Goal: Task Accomplishment & Management: Complete application form

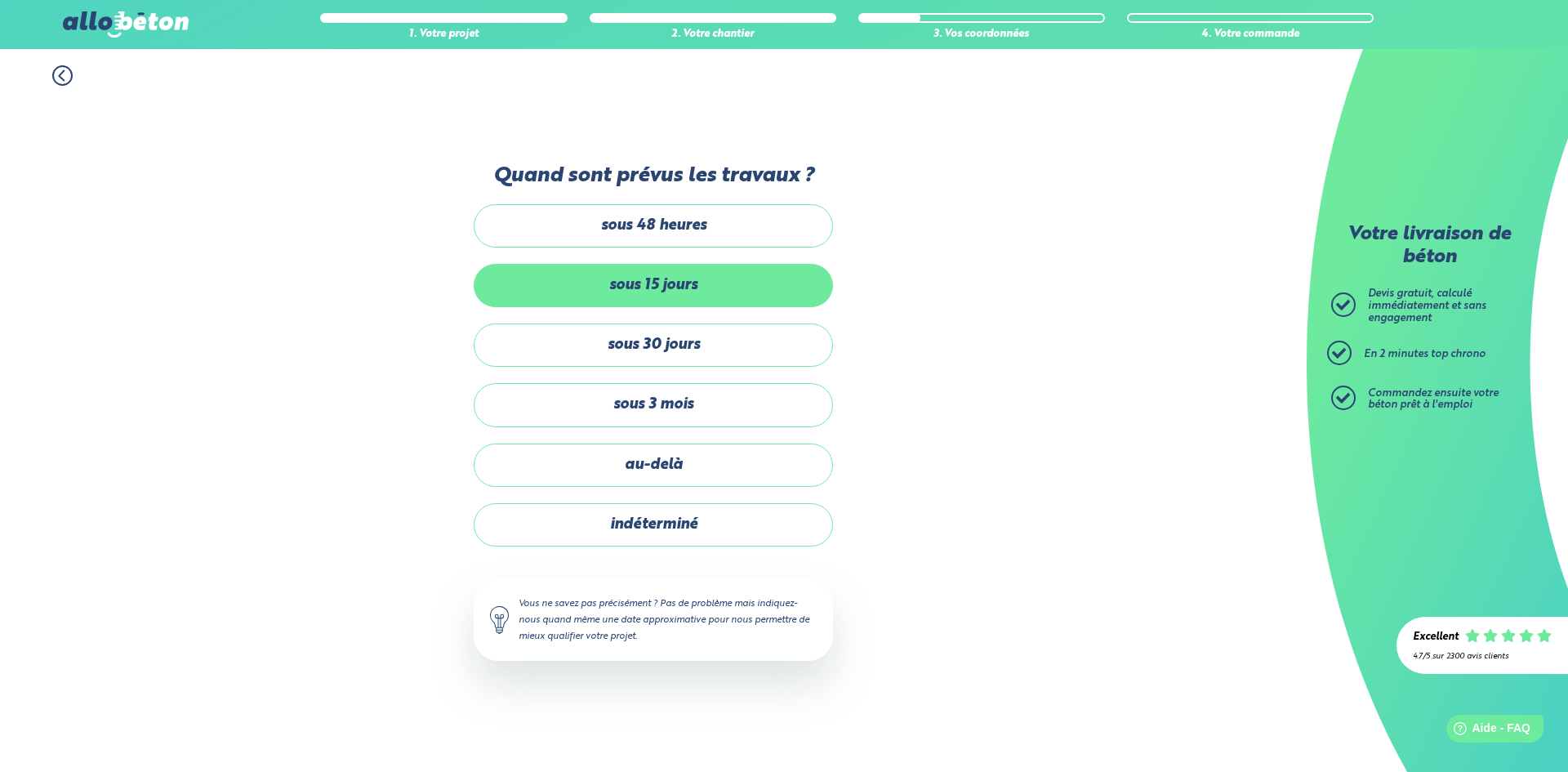
click at [771, 286] on label "sous 15 jours" at bounding box center [653, 285] width 360 height 43
click at [0, 0] on input "sous 15 jours" at bounding box center [0, 0] width 0 height 0
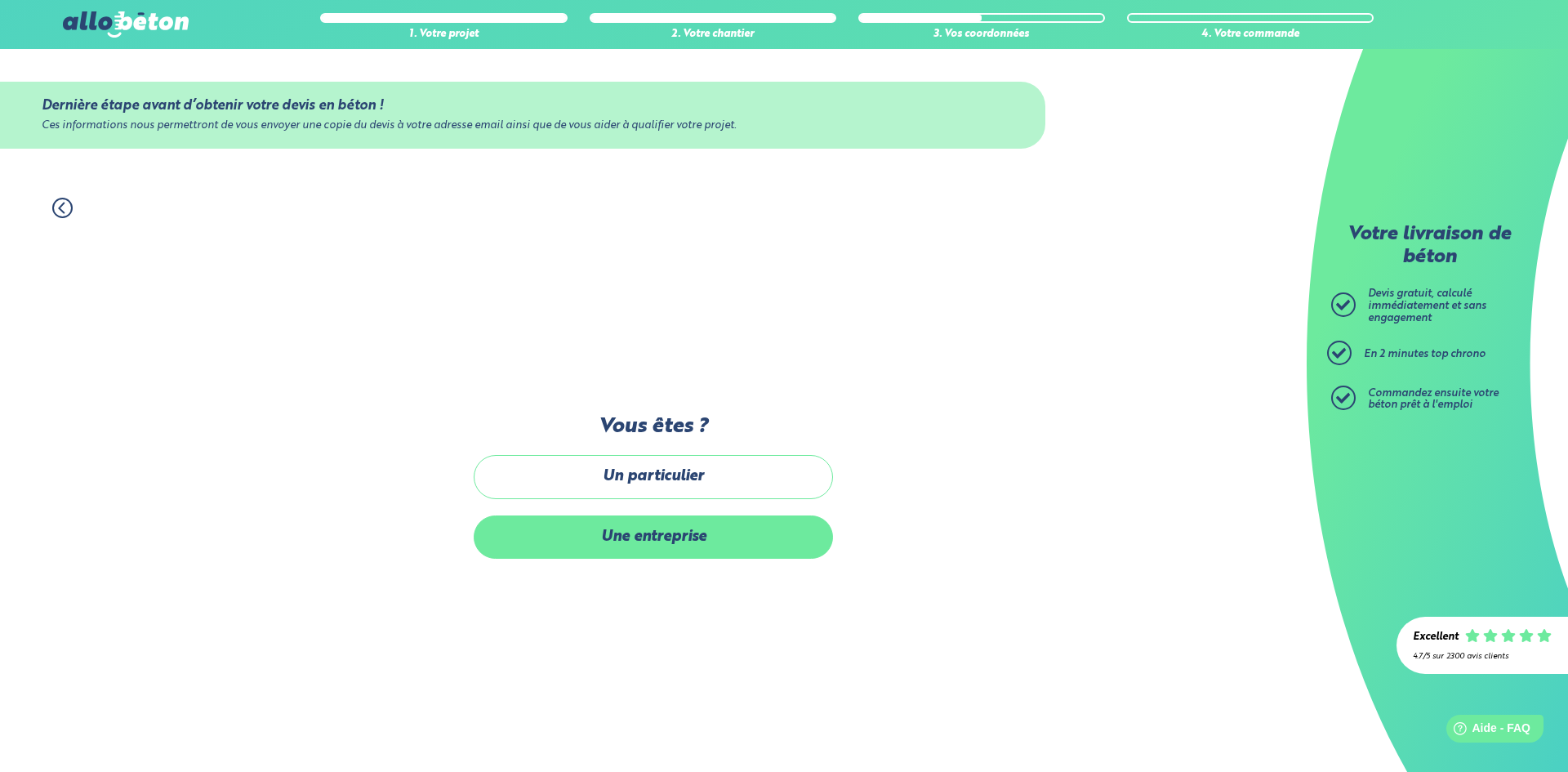
click at [751, 528] on label "Une entreprise" at bounding box center [653, 536] width 360 height 43
click at [0, 0] on input "Une entreprise" at bounding box center [0, 0] width 0 height 0
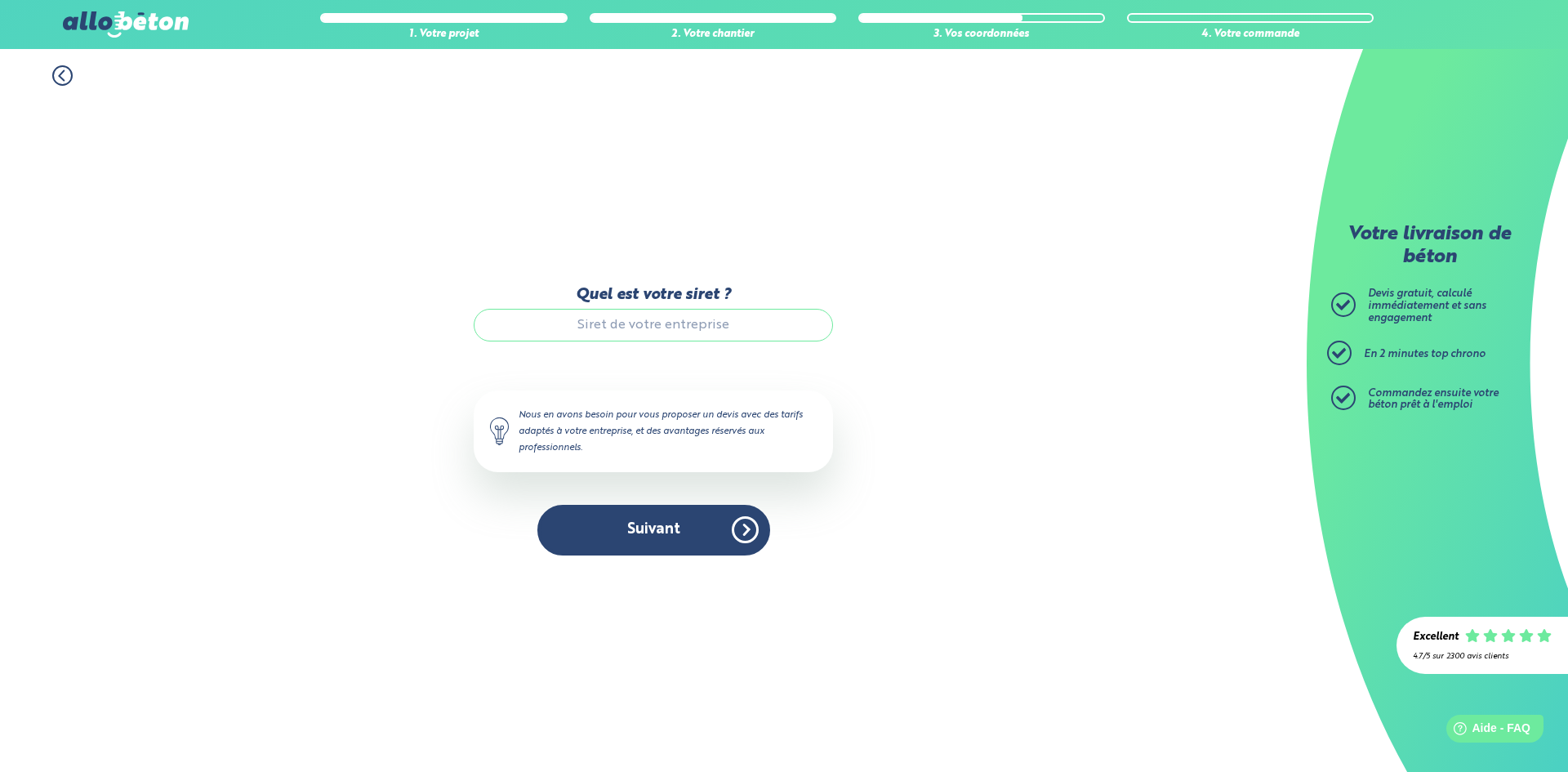
click at [639, 324] on input "Quel est votre siret ?" at bounding box center [653, 325] width 360 height 33
click at [656, 336] on input "Quel est votre siret ?" at bounding box center [653, 325] width 360 height 33
paste input "93887876600014"
type input "93887876600014"
click at [697, 538] on button "Suivant" at bounding box center [653, 529] width 233 height 50
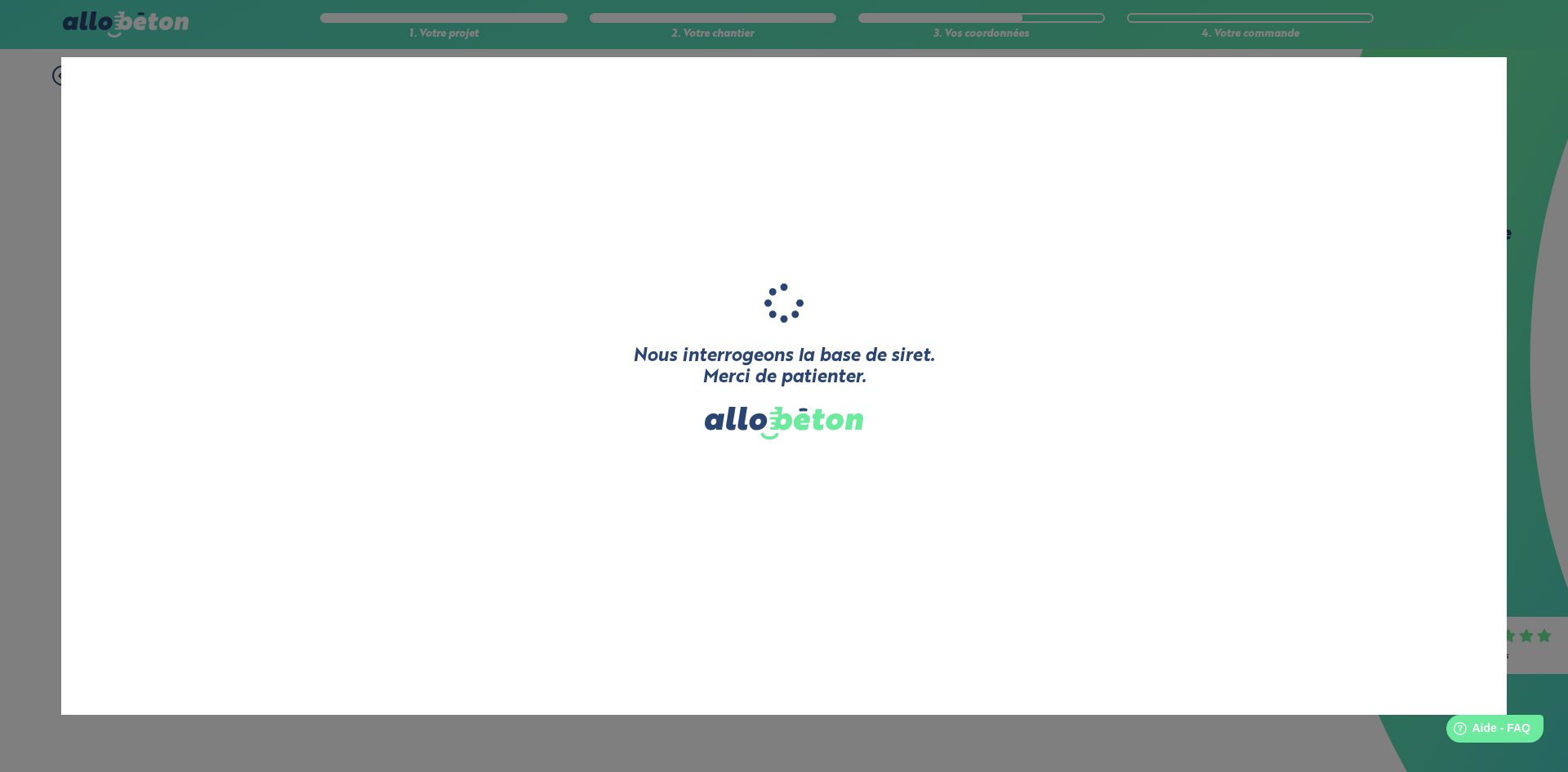
type input "L'ATELIER DES [PERSON_NAME]"
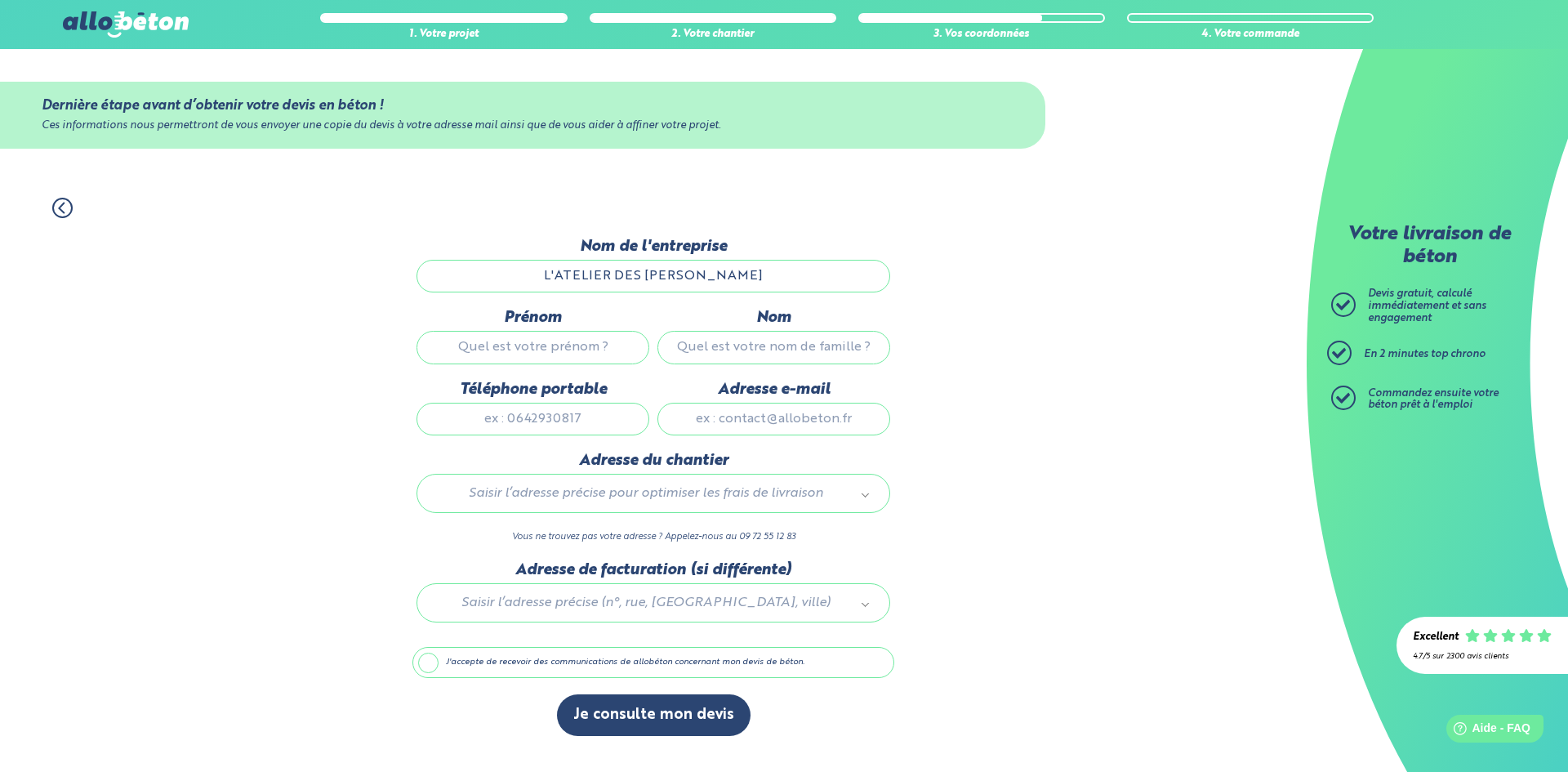
click at [634, 348] on input "Prénom" at bounding box center [532, 347] width 233 height 33
type input "[PERSON_NAME]"
type input "0682743914"
type input "cyrildu60@hotmail.fr"
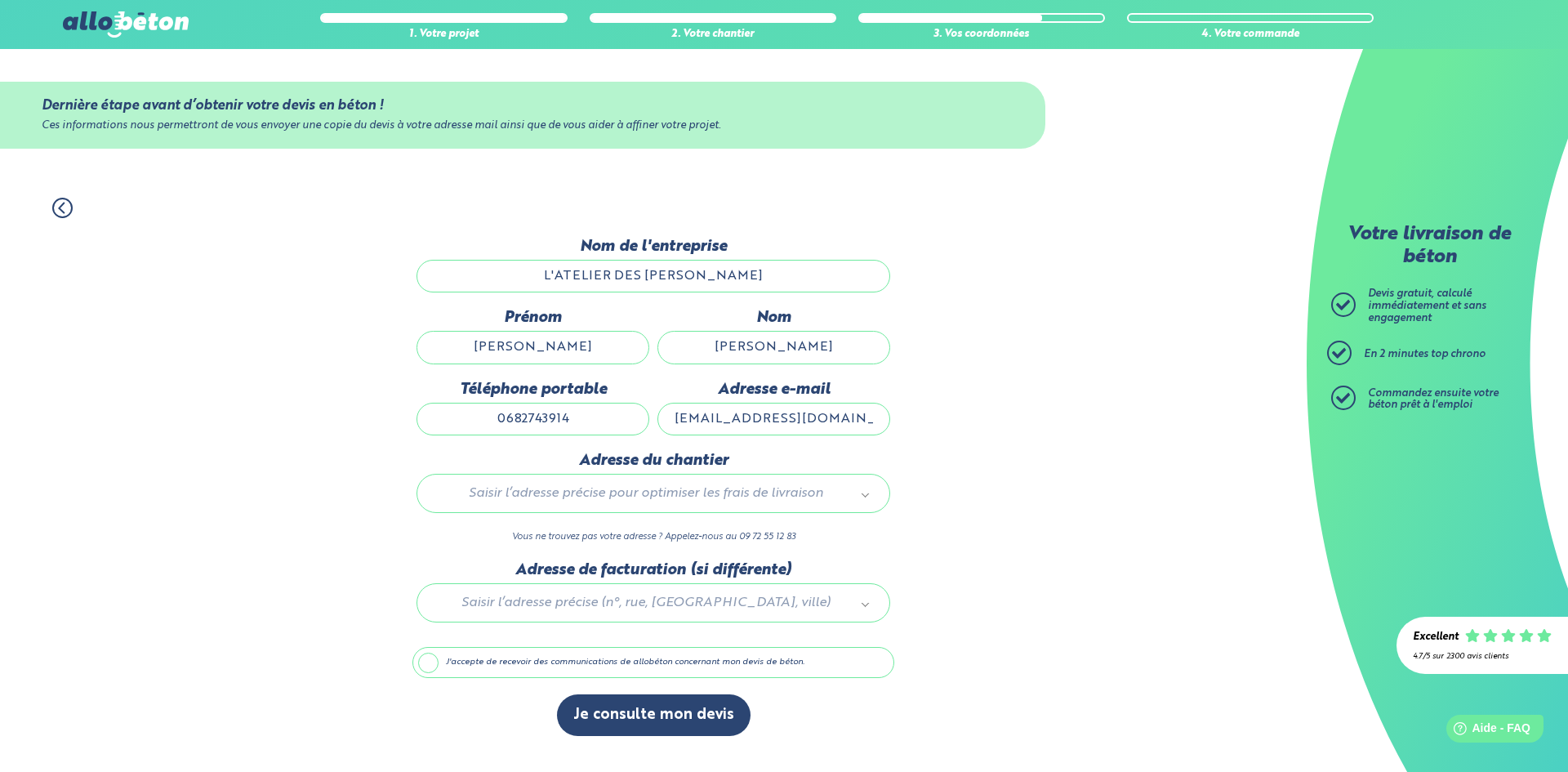
type input "[STREET_ADDRESS]"
drag, startPoint x: 838, startPoint y: 420, endPoint x: 903, endPoint y: 423, distance: 65.1
click at [903, 423] on div "1. Votre projet 2. Votre chantier 3. Vos coordonnées 4. Votre commande Dernière…" at bounding box center [653, 477] width 1306 height 591
type input "[EMAIL_ADDRESS][DOMAIN_NAME]"
click at [936, 418] on div "1. Votre projet 2. Votre chantier 3. Vos coordonnées 4. Votre commande Dernière…" at bounding box center [653, 477] width 1306 height 591
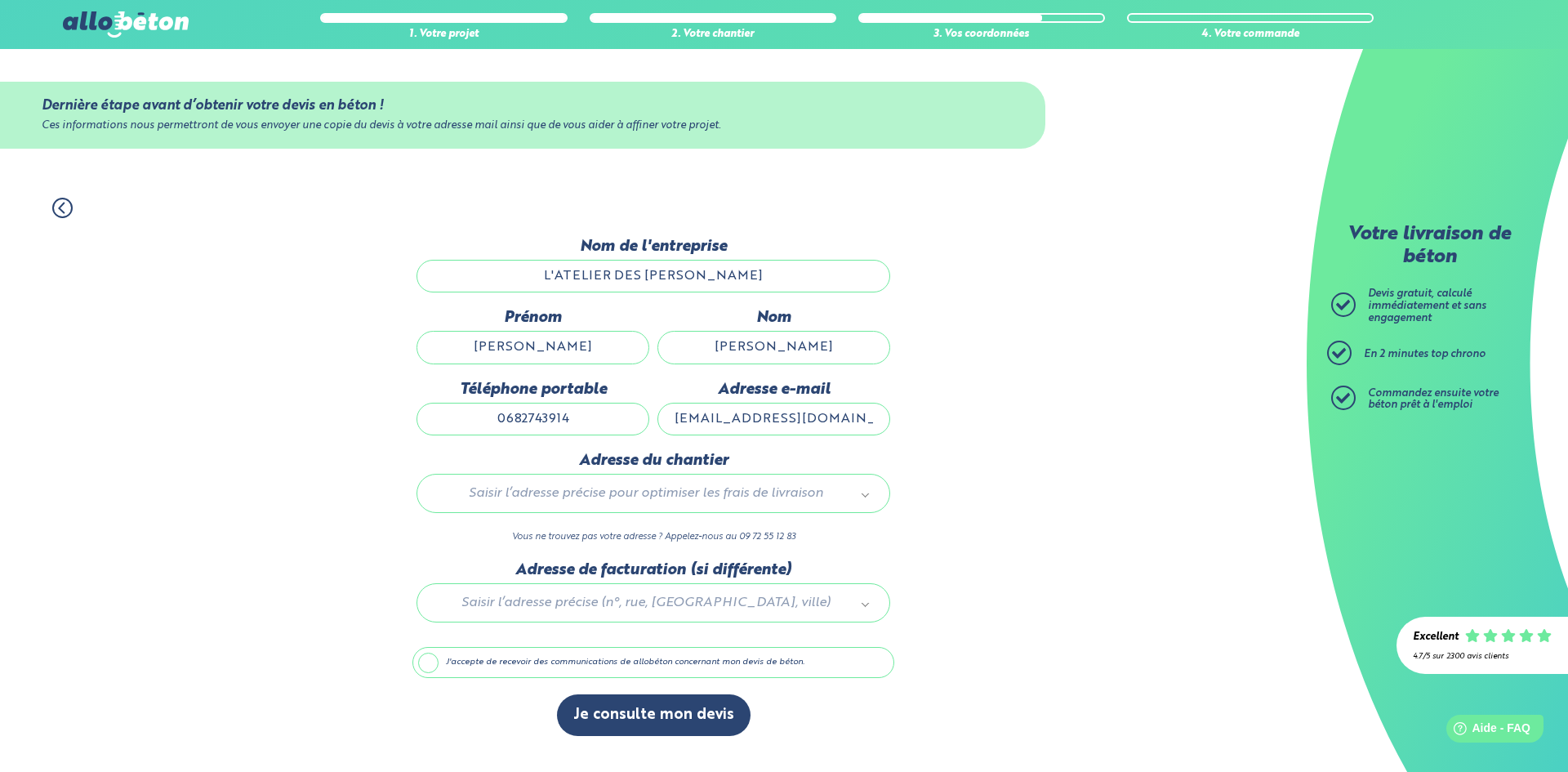
click at [792, 505] on div "Saisir l’adresse précise pour optimiser les frais de livraison" at bounding box center [653, 493] width 474 height 39
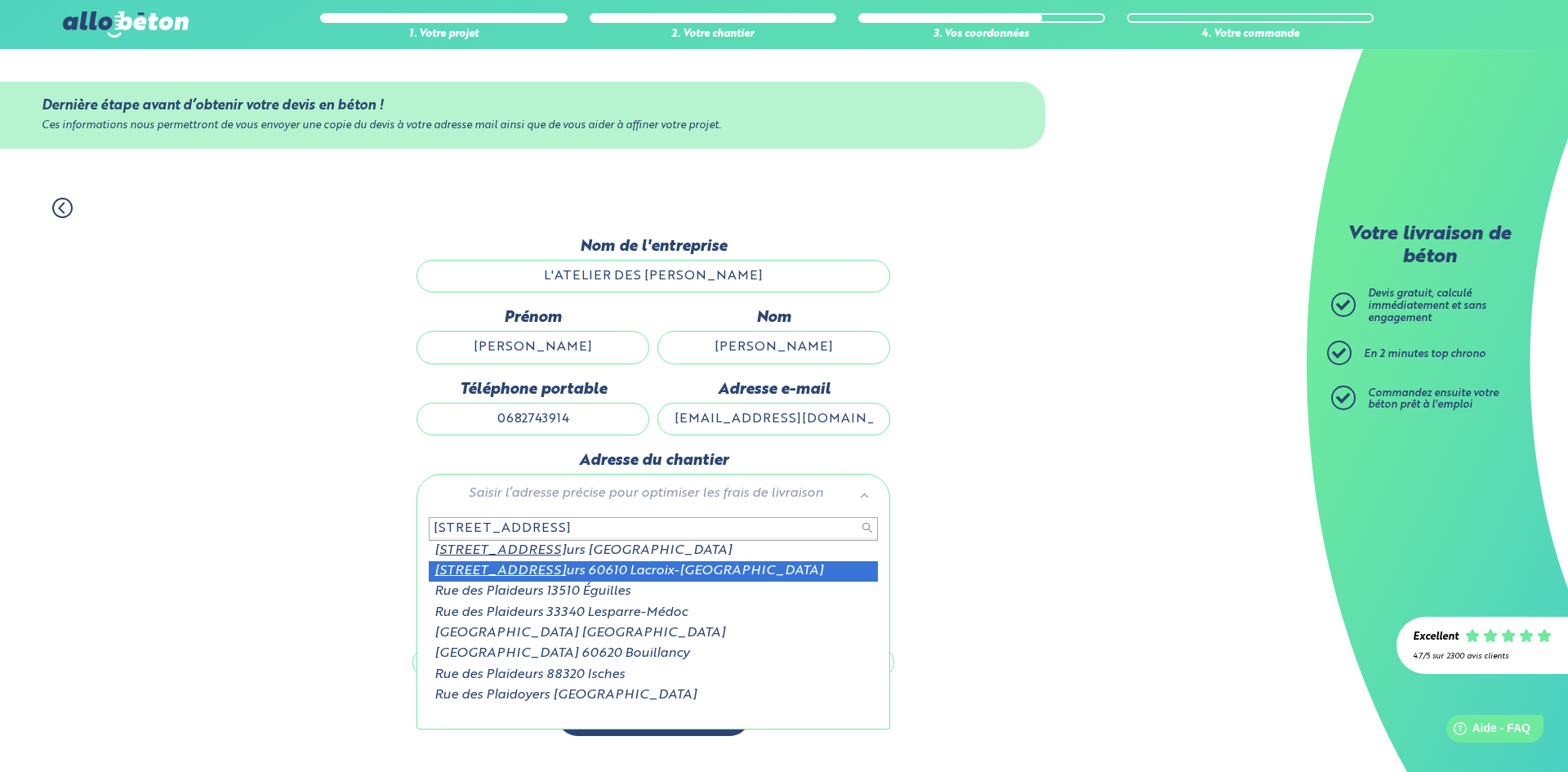
type input "[STREET_ADDRESS]"
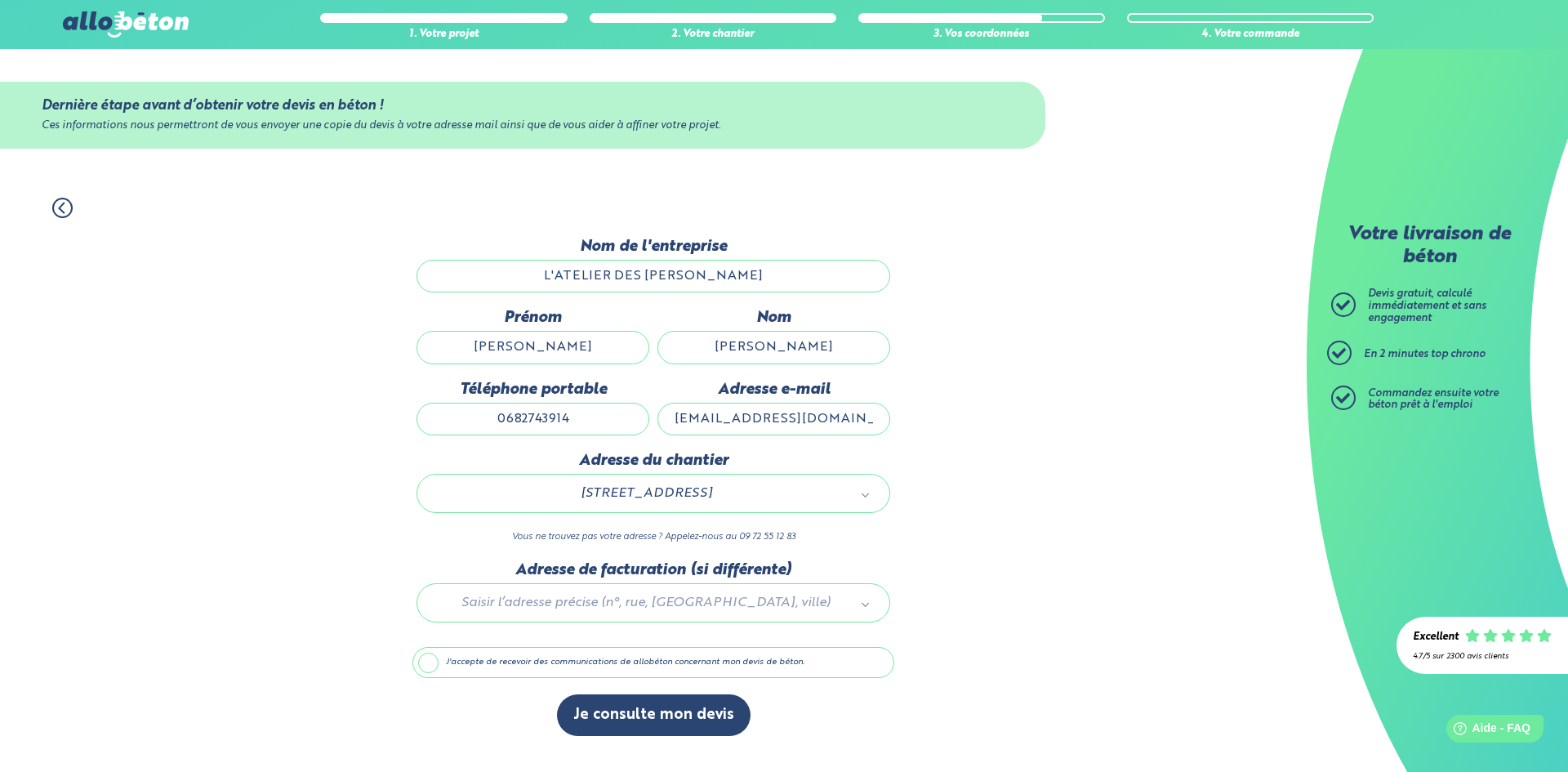
click at [998, 510] on div "1. Votre projet 2. Votre chantier 3. Vos coordonnées 4. Votre commande Dernière…" at bounding box center [653, 477] width 1306 height 591
click at [625, 716] on button "Je consulte mon devis" at bounding box center [654, 714] width 194 height 41
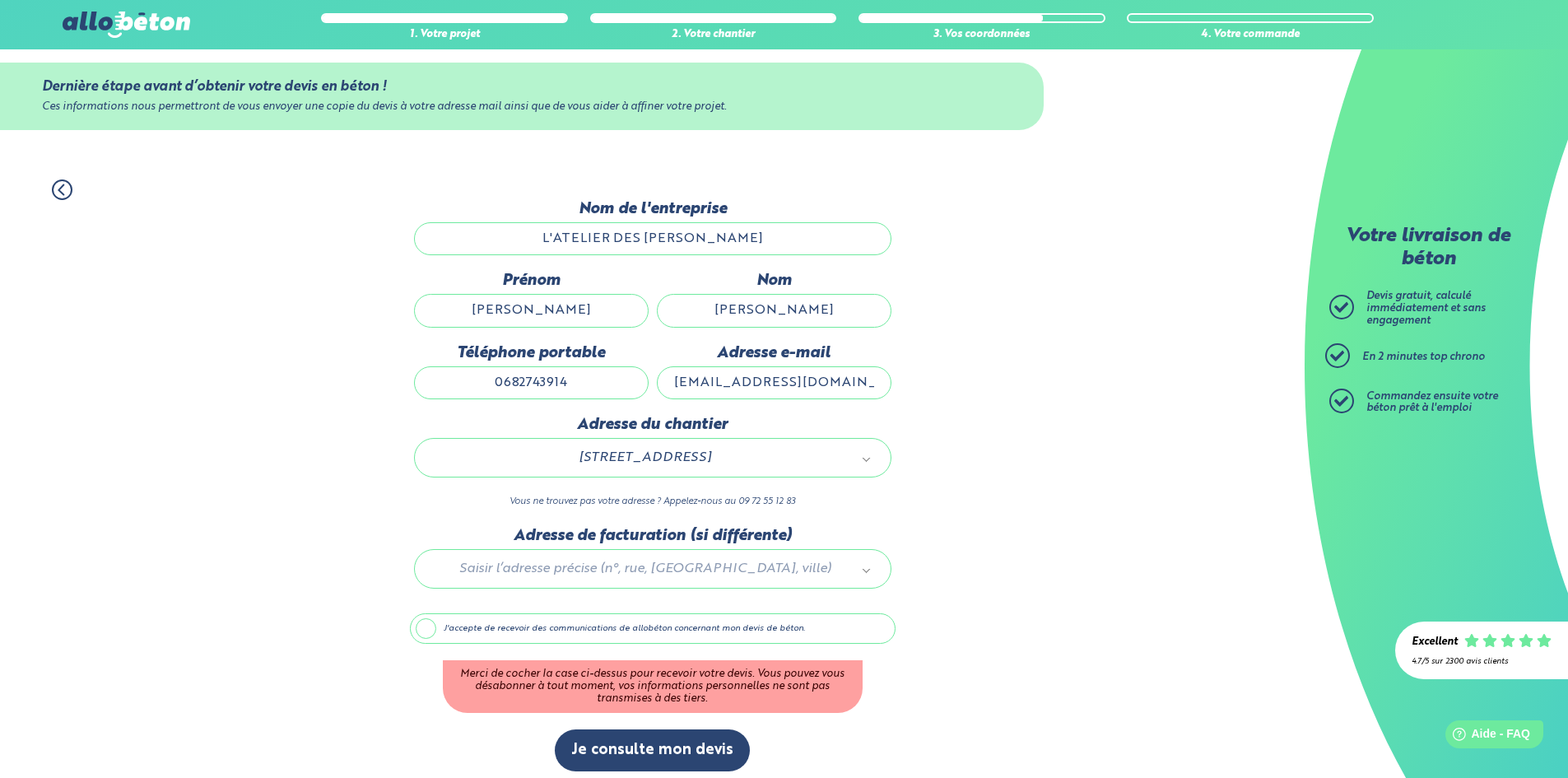
scroll to position [30, 0]
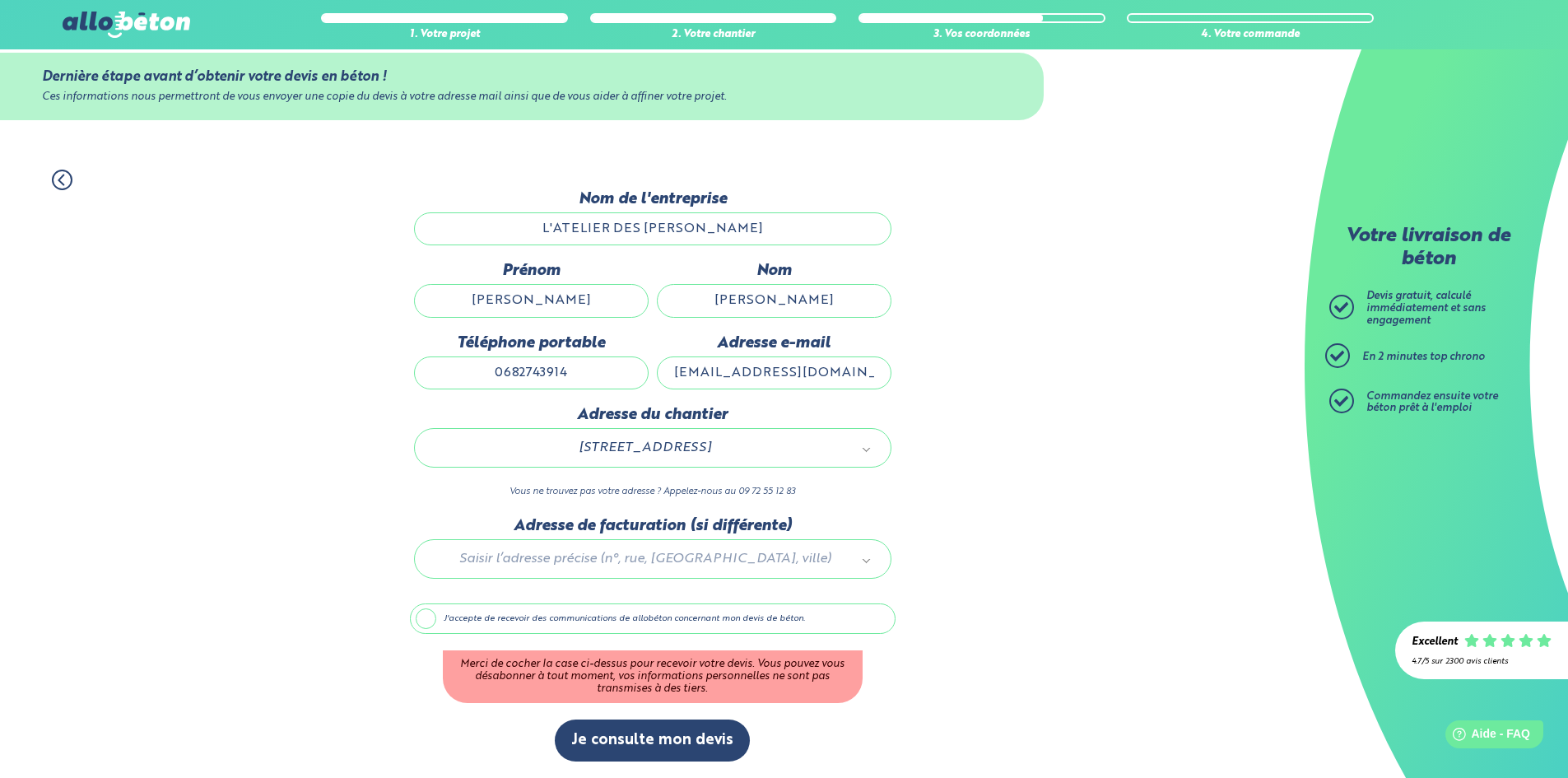
click at [436, 624] on label "J'accepte de recevoir des communications de allobéton concernant mon devis de b…" at bounding box center [653, 619] width 485 height 31
click at [0, 0] on input "J'accepte de recevoir des communications de allobéton concernant mon devis de b…" at bounding box center [0, 0] width 0 height 0
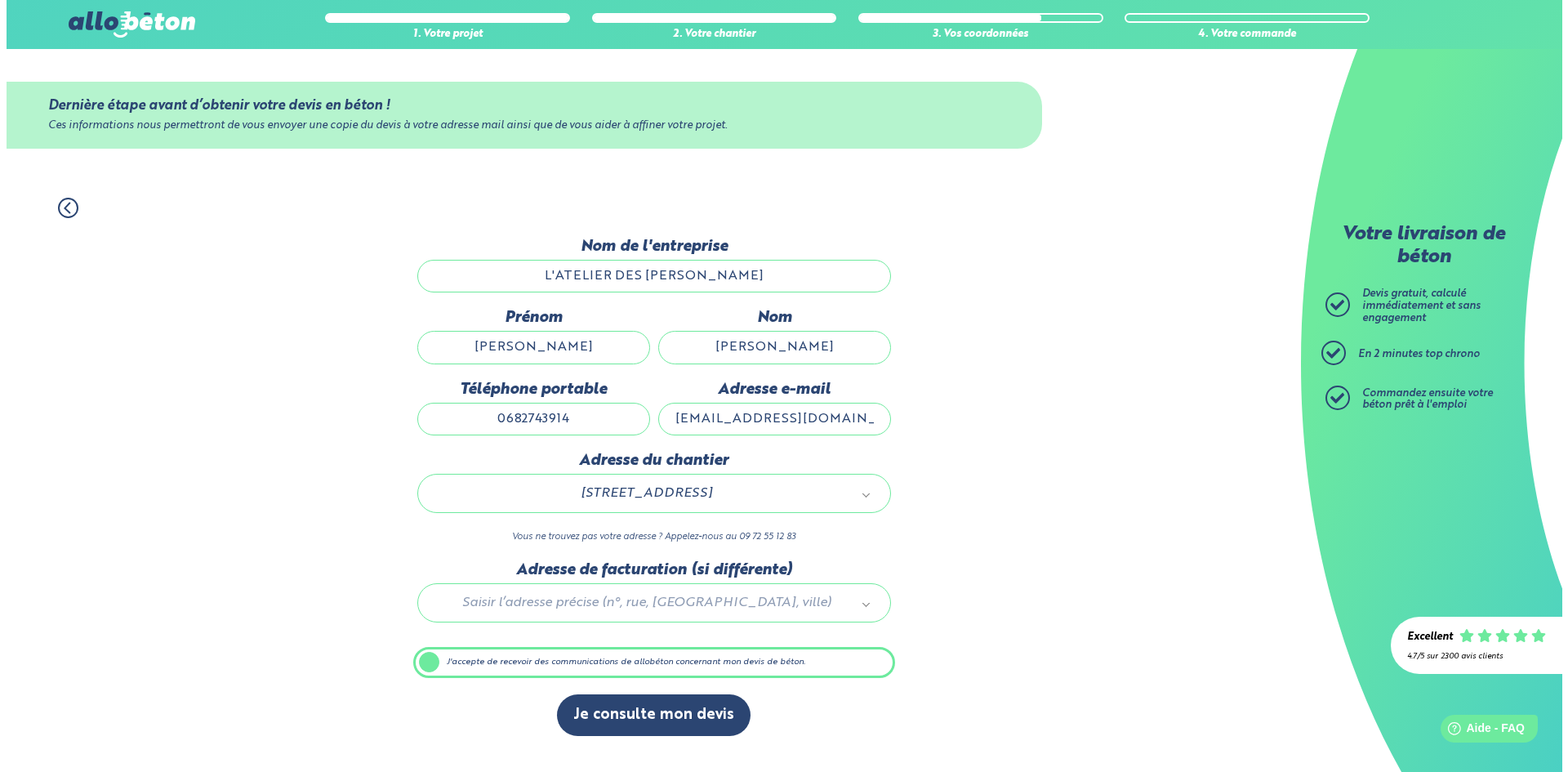
scroll to position [0, 0]
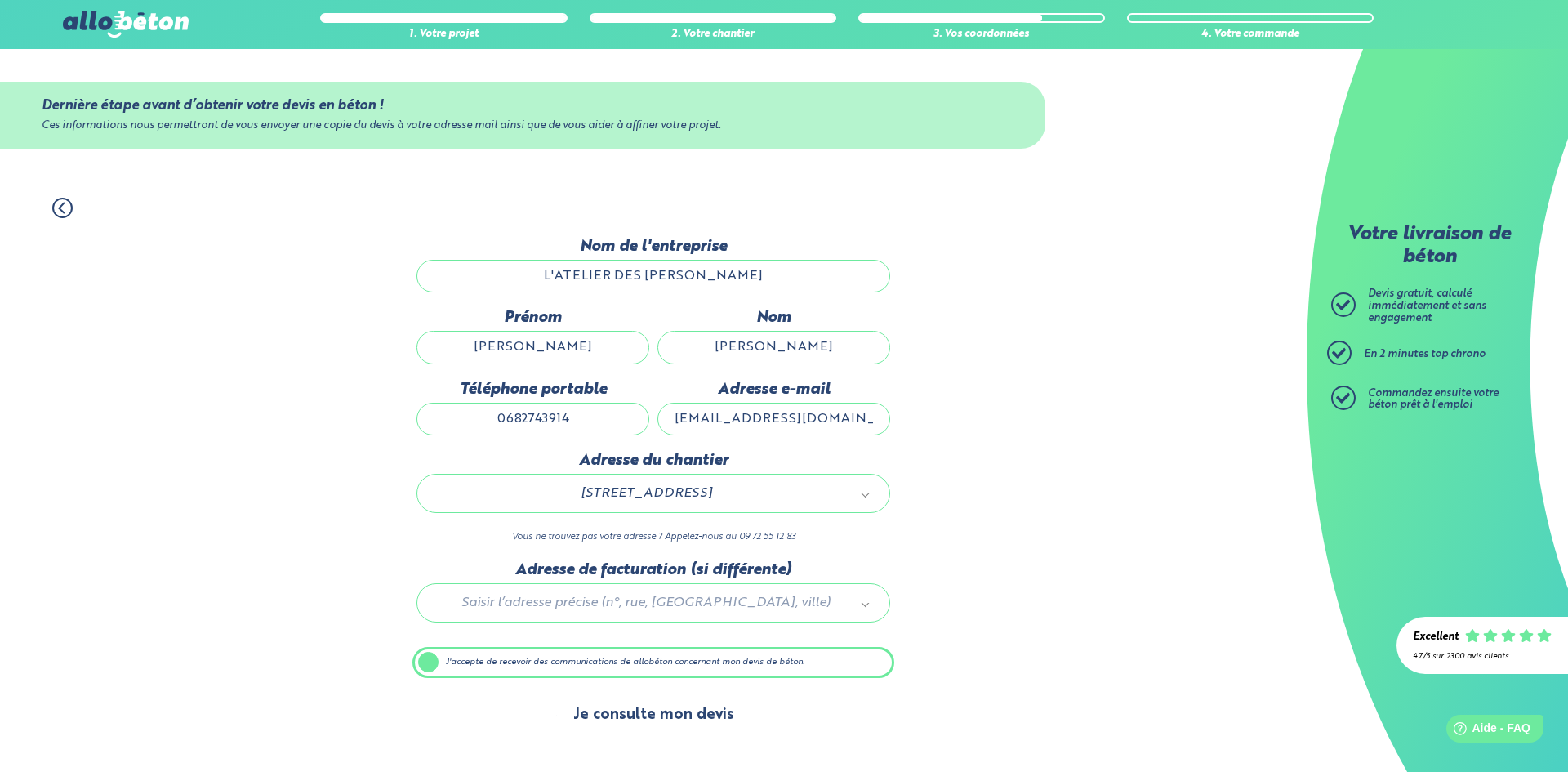
click at [640, 717] on button "Je consulte mon devis" at bounding box center [654, 714] width 194 height 41
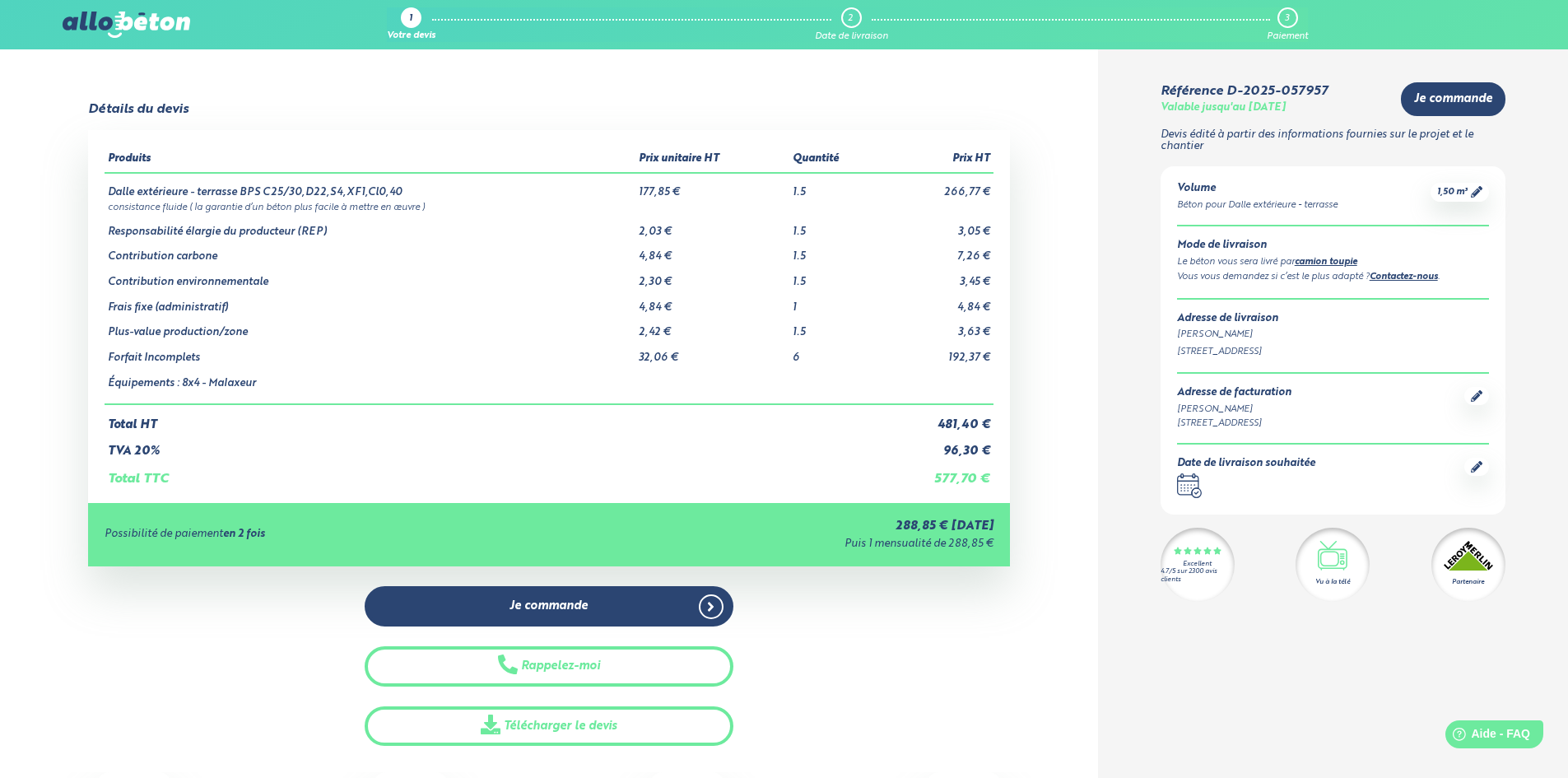
click at [1305, 198] on div "Béton pour Dalle extérieure - terrasse" at bounding box center [1257, 205] width 160 height 14
click at [70, 30] on img at bounding box center [126, 24] width 127 height 26
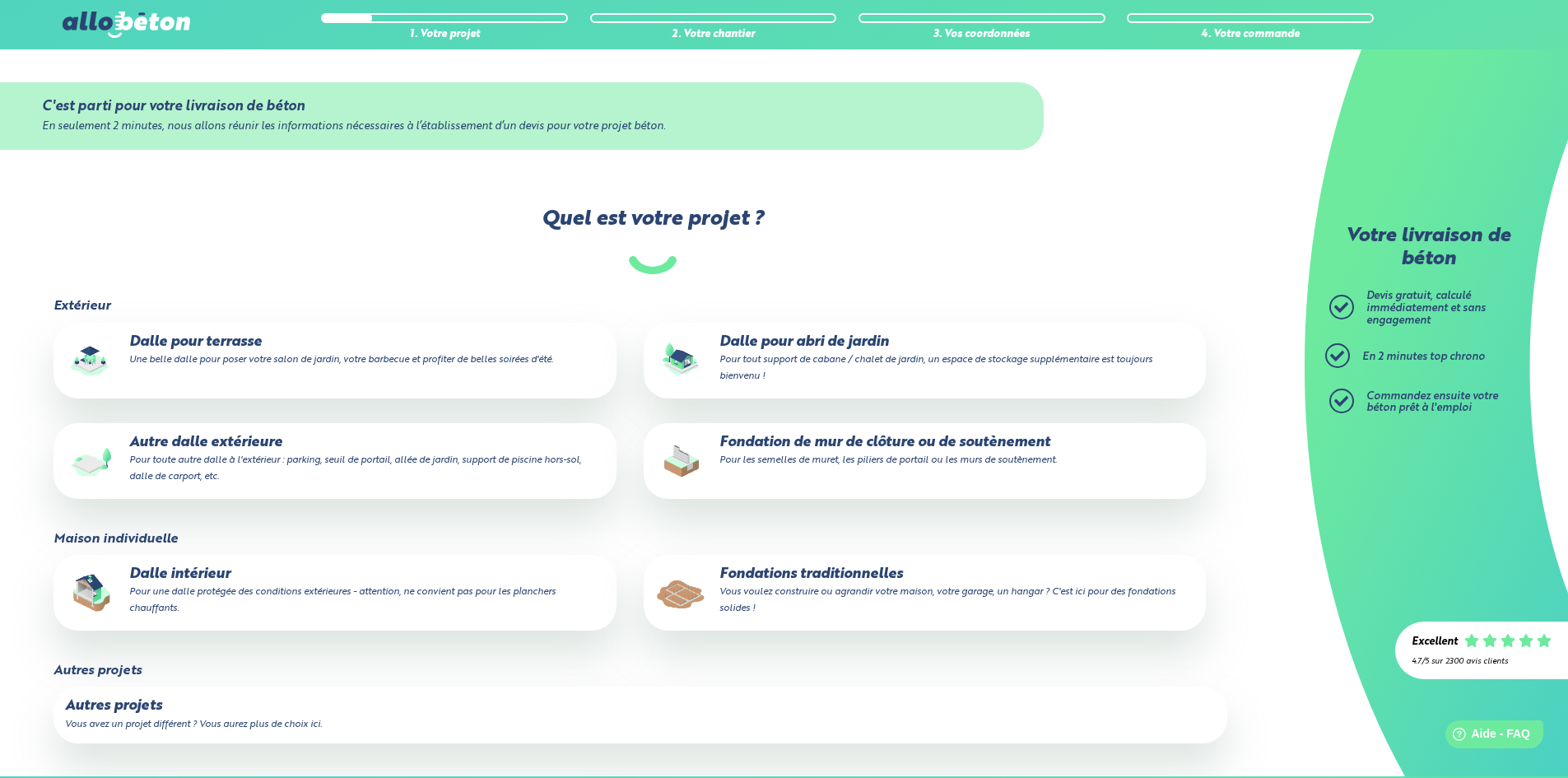
click at [781, 355] on small "Pour tout support de cabane / chalet de jardin, un espace de stockage supplémen…" at bounding box center [936, 367] width 433 height 26
click at [0, 0] on input "Dalle pour abri de jardin Pour tout support de cabane / chalet de jardin, un es…" at bounding box center [0, 0] width 0 height 0
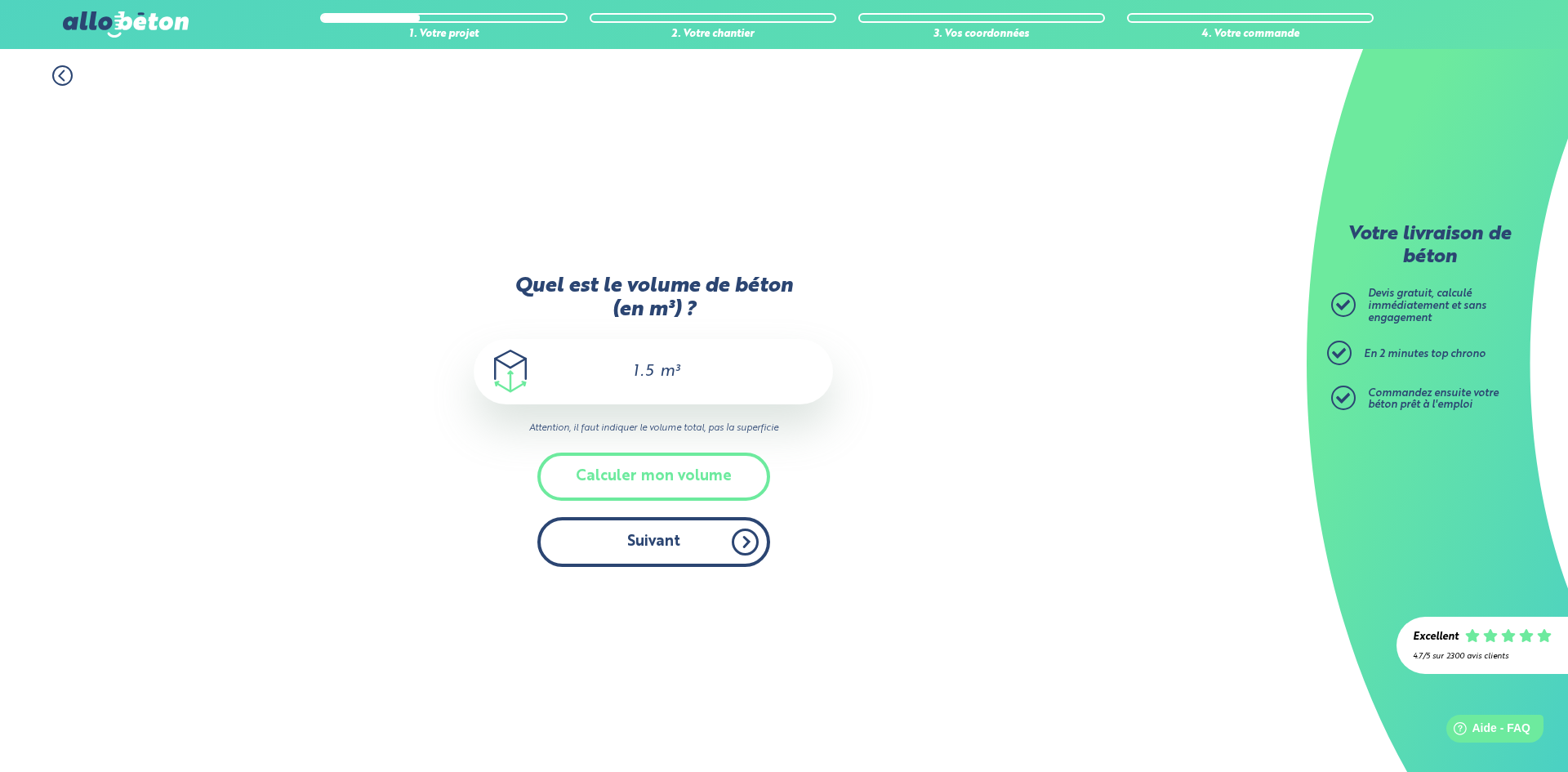
click at [667, 548] on button "Suivant" at bounding box center [653, 542] width 233 height 50
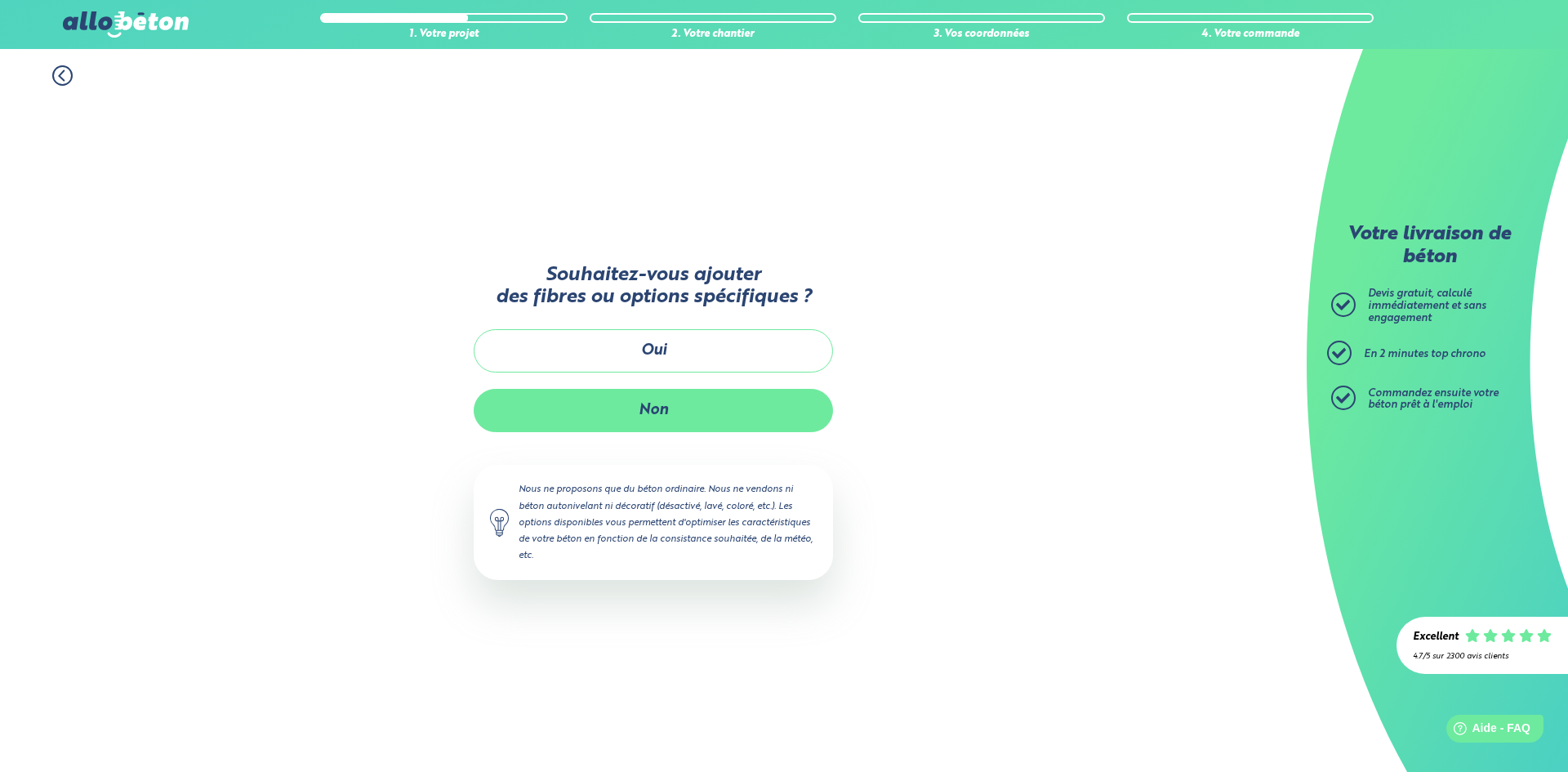
click at [731, 409] on button "Non" at bounding box center [653, 409] width 360 height 43
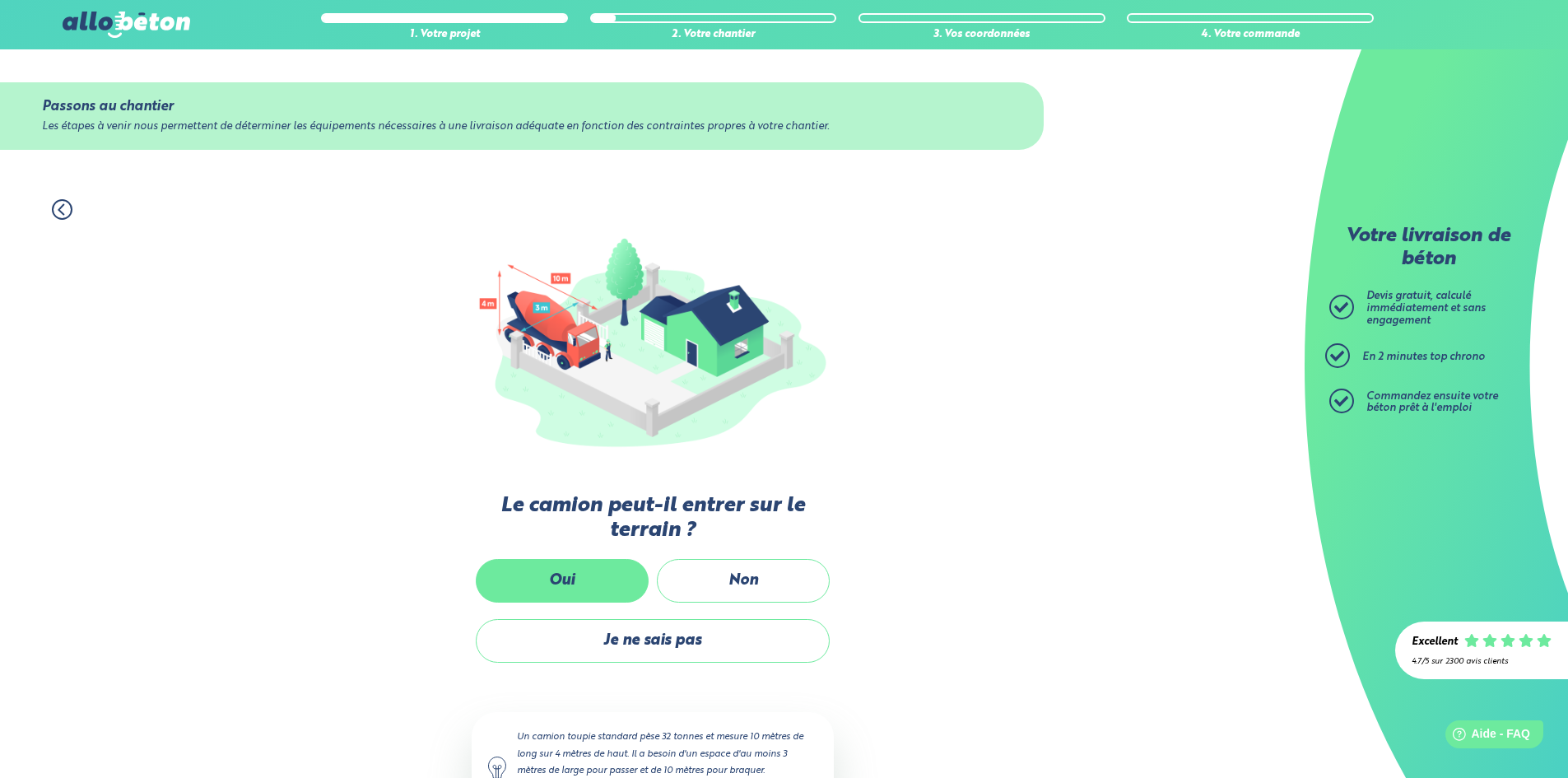
click at [523, 570] on label "Oui" at bounding box center [562, 580] width 173 height 43
click at [0, 0] on input "Oui" at bounding box center [0, 0] width 0 height 0
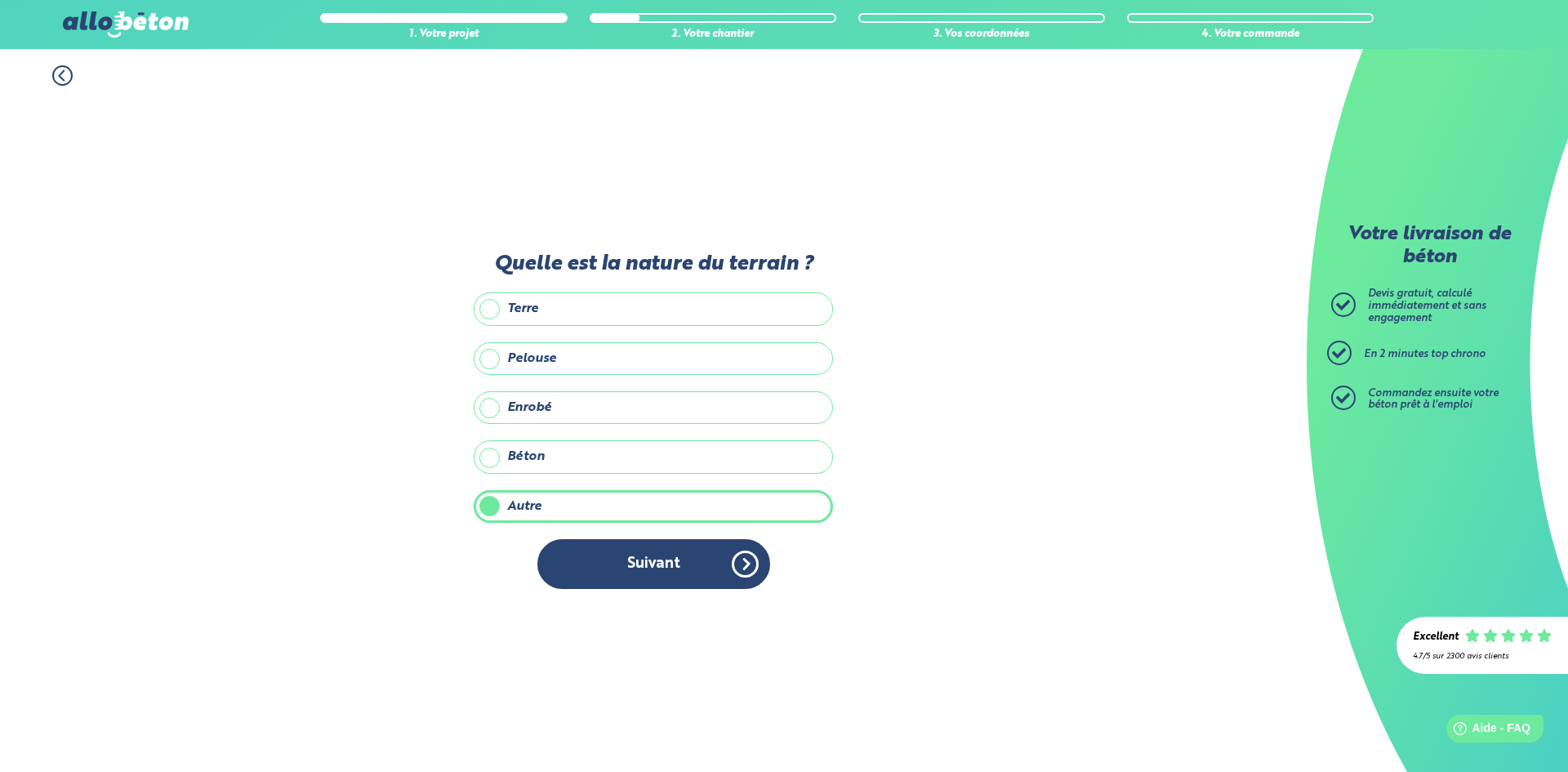
click at [601, 307] on label "Terre" at bounding box center [653, 309] width 360 height 33
click at [0, 0] on input "Terre" at bounding box center [0, 0] width 0 height 0
click at [573, 513] on label "Autre" at bounding box center [653, 506] width 360 height 33
click at [0, 0] on input "Autre" at bounding box center [0, 0] width 0 height 0
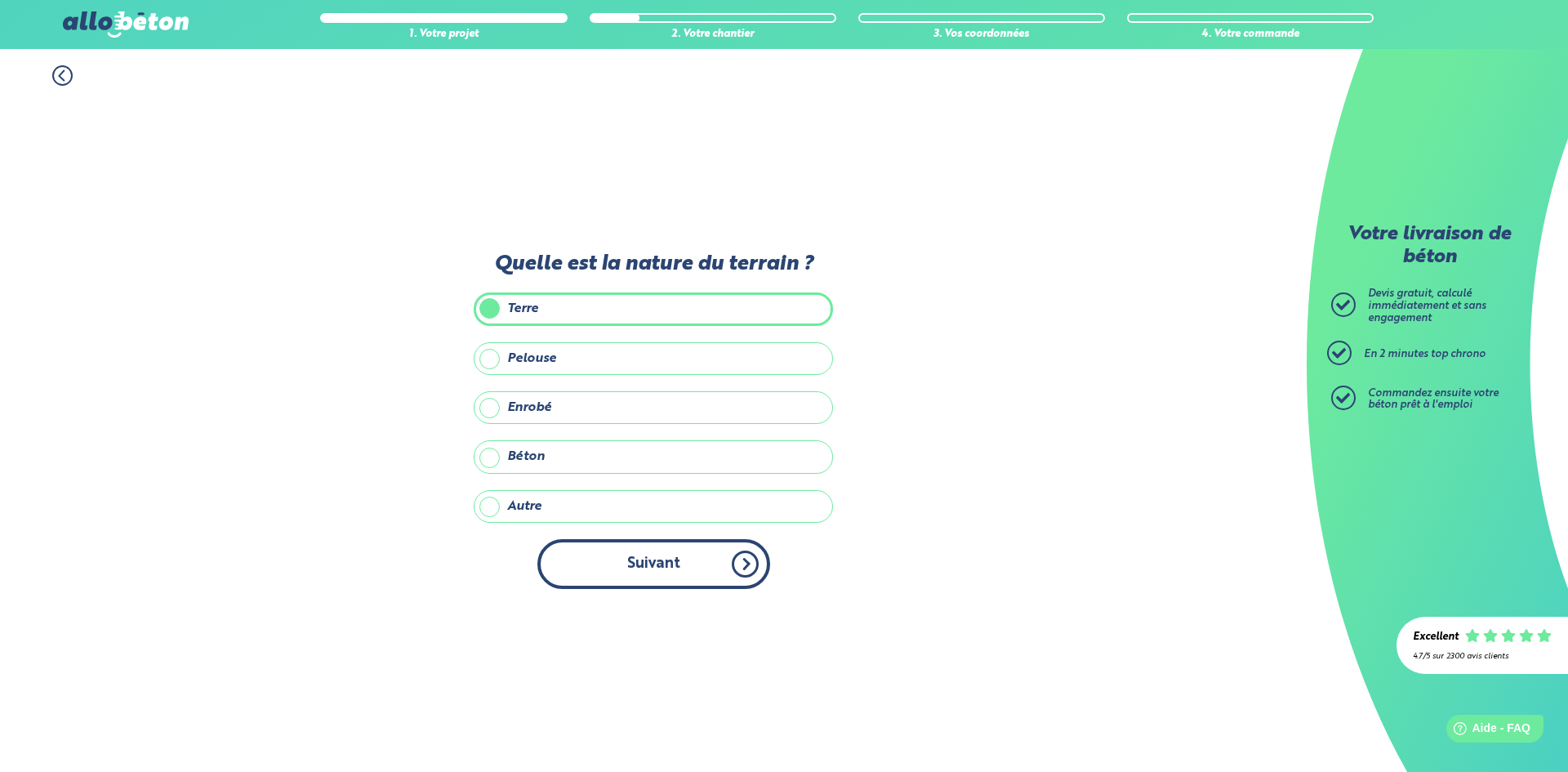
click at [595, 564] on button "Suivant" at bounding box center [653, 564] width 233 height 50
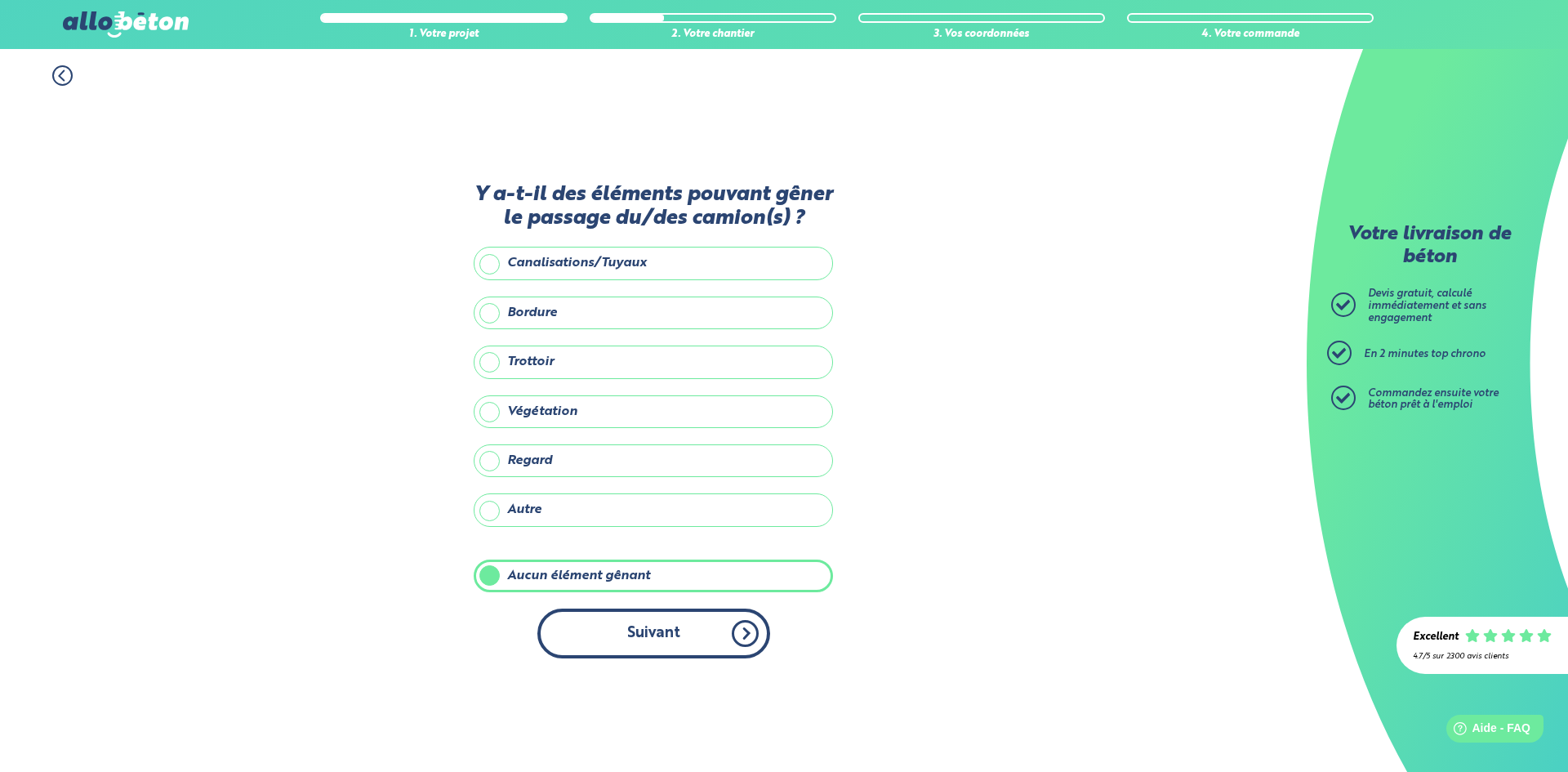
click at [612, 621] on button "Suivant" at bounding box center [653, 633] width 233 height 50
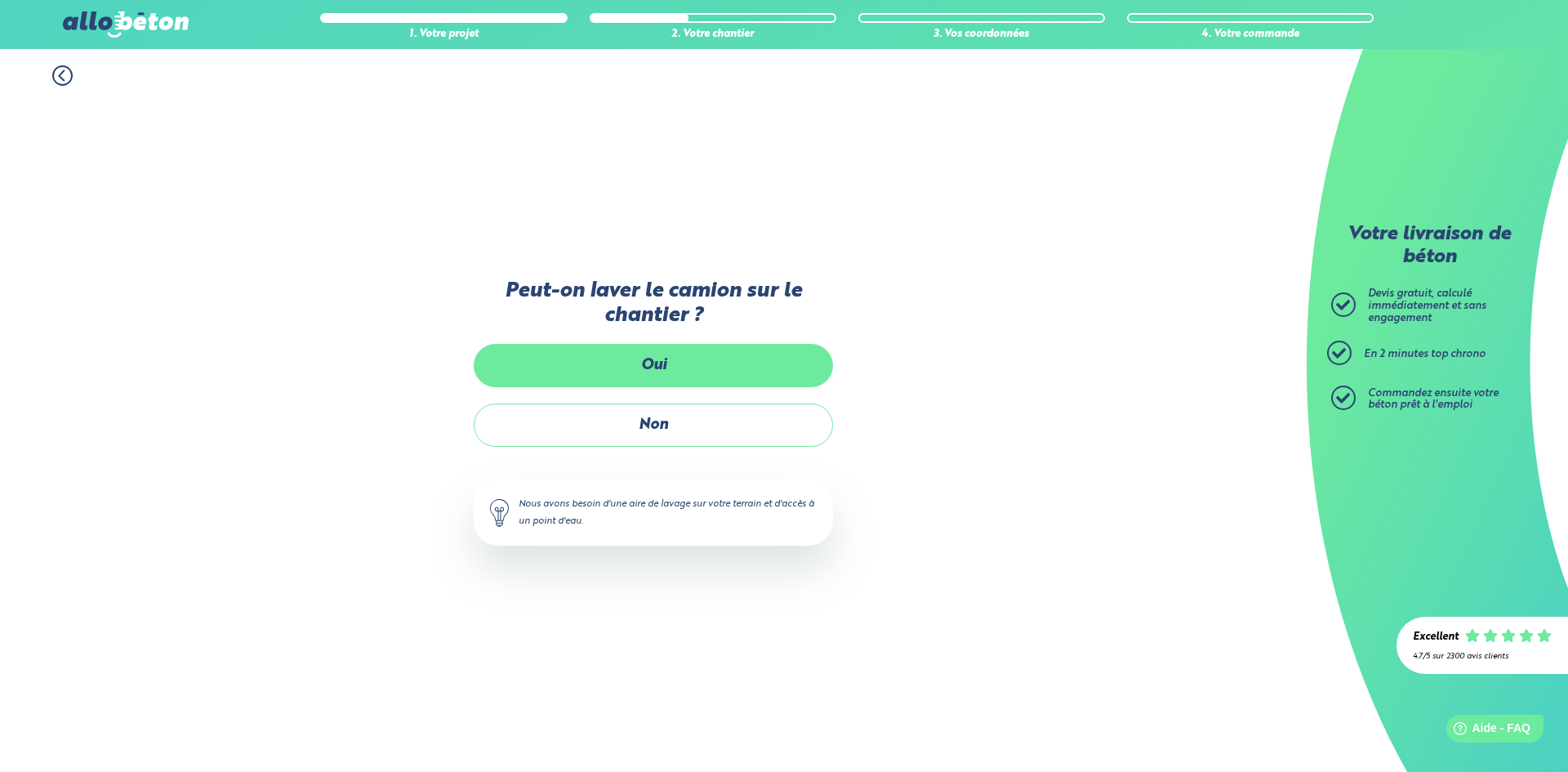
click at [692, 359] on label "Oui" at bounding box center [653, 364] width 360 height 43
click at [0, 0] on input "Oui" at bounding box center [0, 0] width 0 height 0
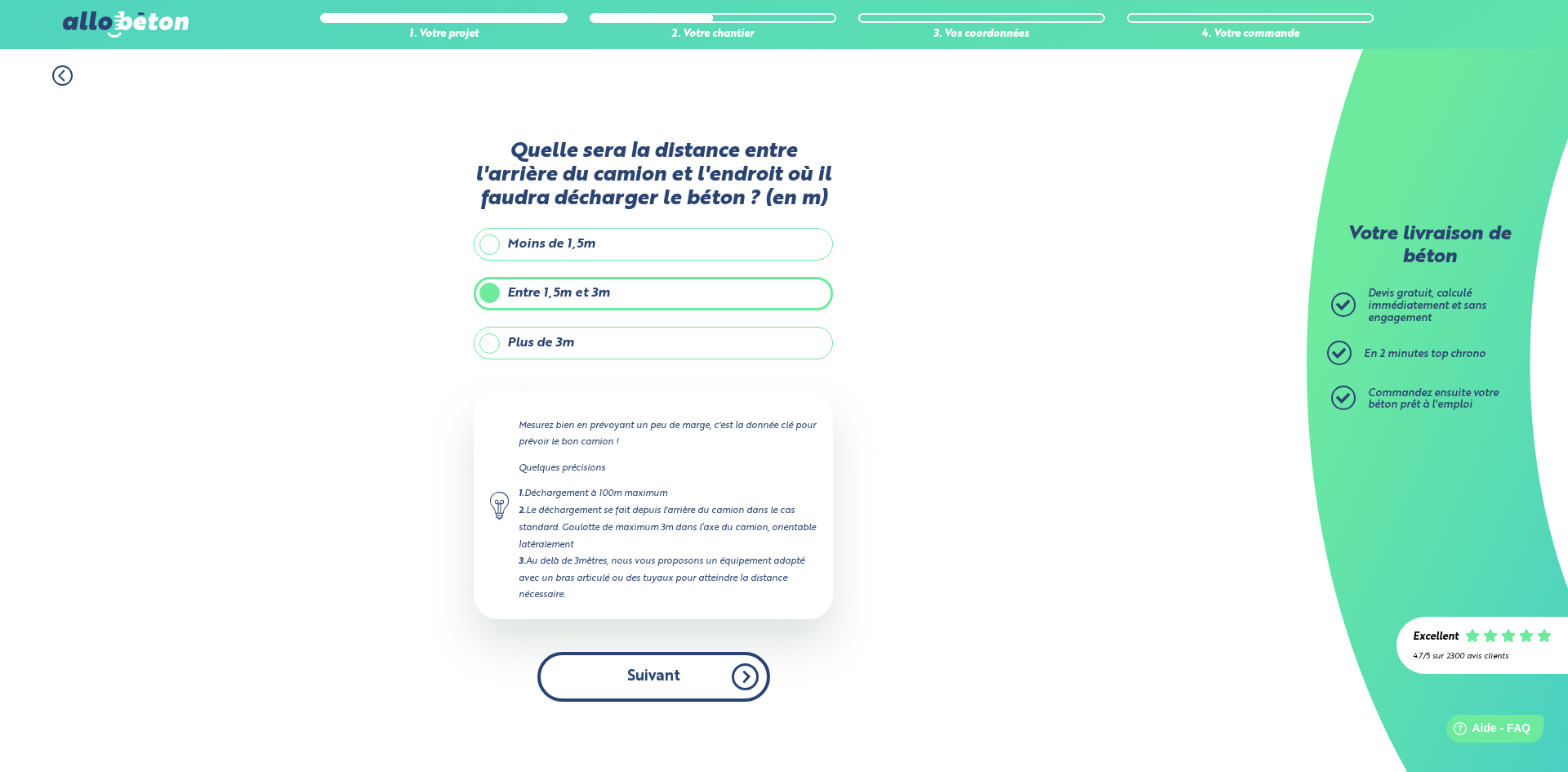
click at [699, 684] on button "Suivant" at bounding box center [653, 676] width 233 height 50
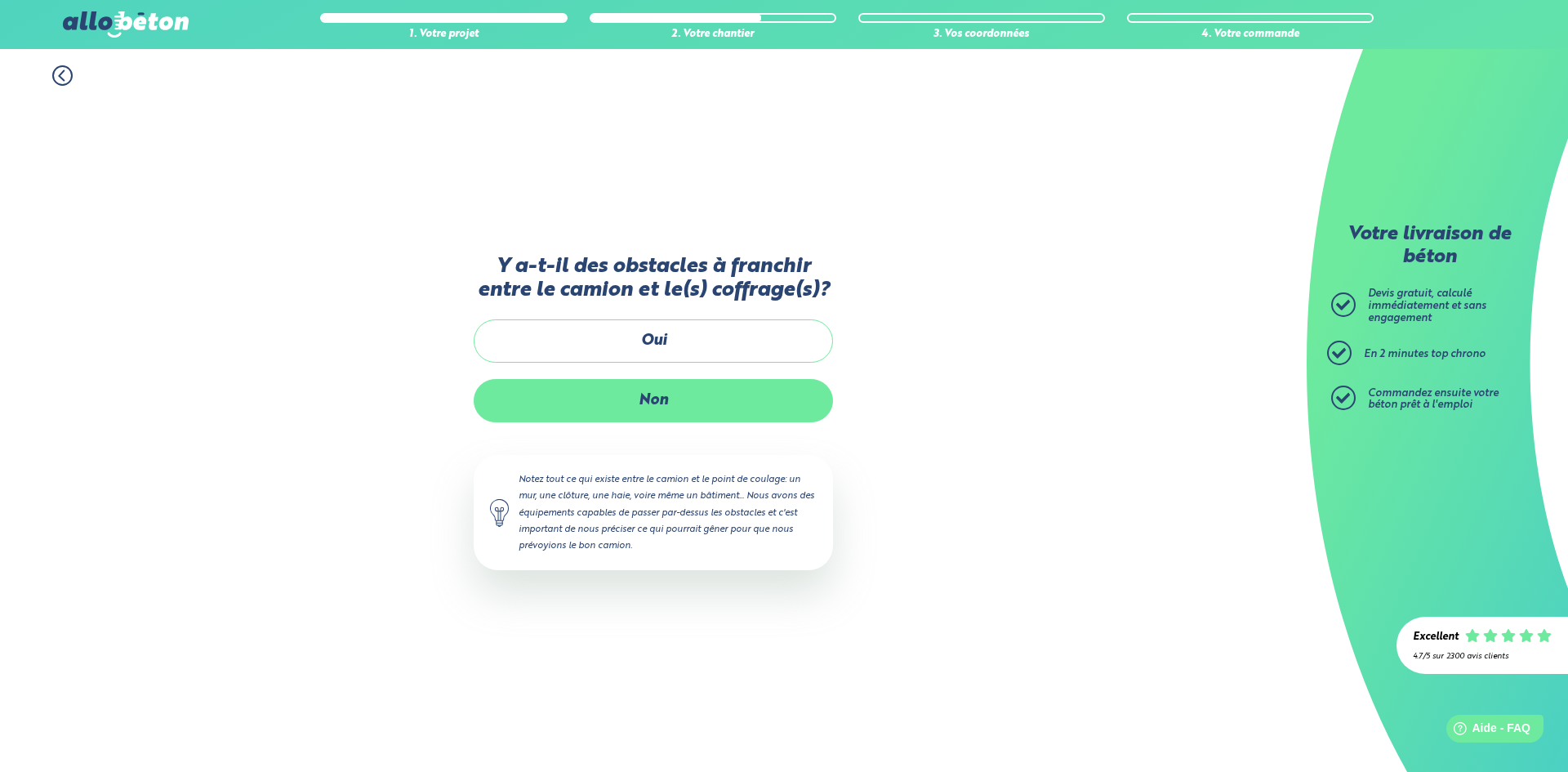
click at [599, 416] on label "Non" at bounding box center [653, 400] width 360 height 43
click at [0, 0] on input "Non" at bounding box center [0, 0] width 0 height 0
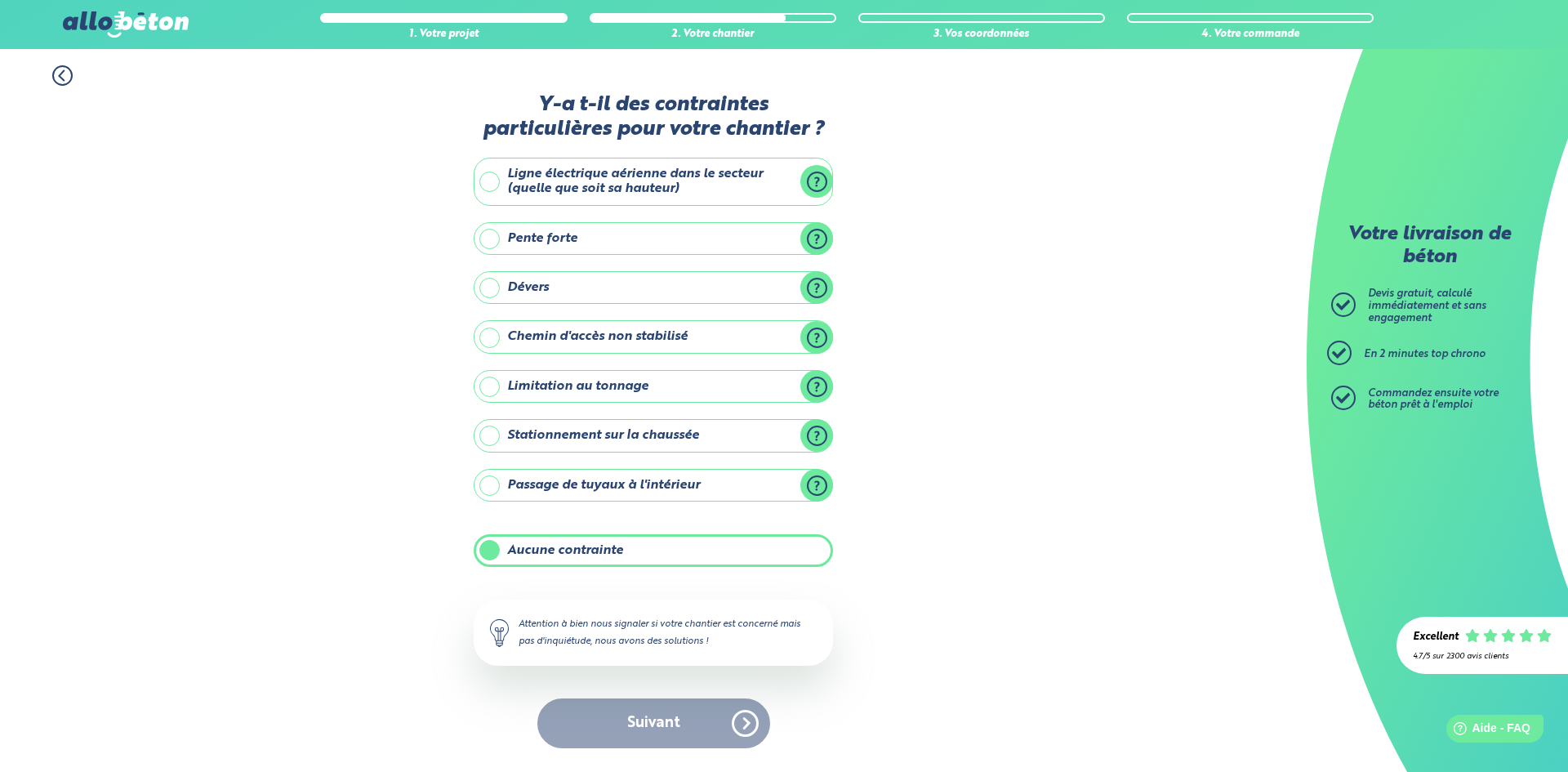
click at [673, 737] on div "Suivant" at bounding box center [653, 723] width 360 height 50
click at [750, 550] on label "Aucune contrainte" at bounding box center [653, 550] width 360 height 33
click at [0, 0] on input "Aucune contrainte" at bounding box center [0, 0] width 0 height 0
click at [750, 550] on label "Aucune contrainte" at bounding box center [653, 550] width 360 height 33
click at [0, 0] on input "Aucune contrainte" at bounding box center [0, 0] width 0 height 0
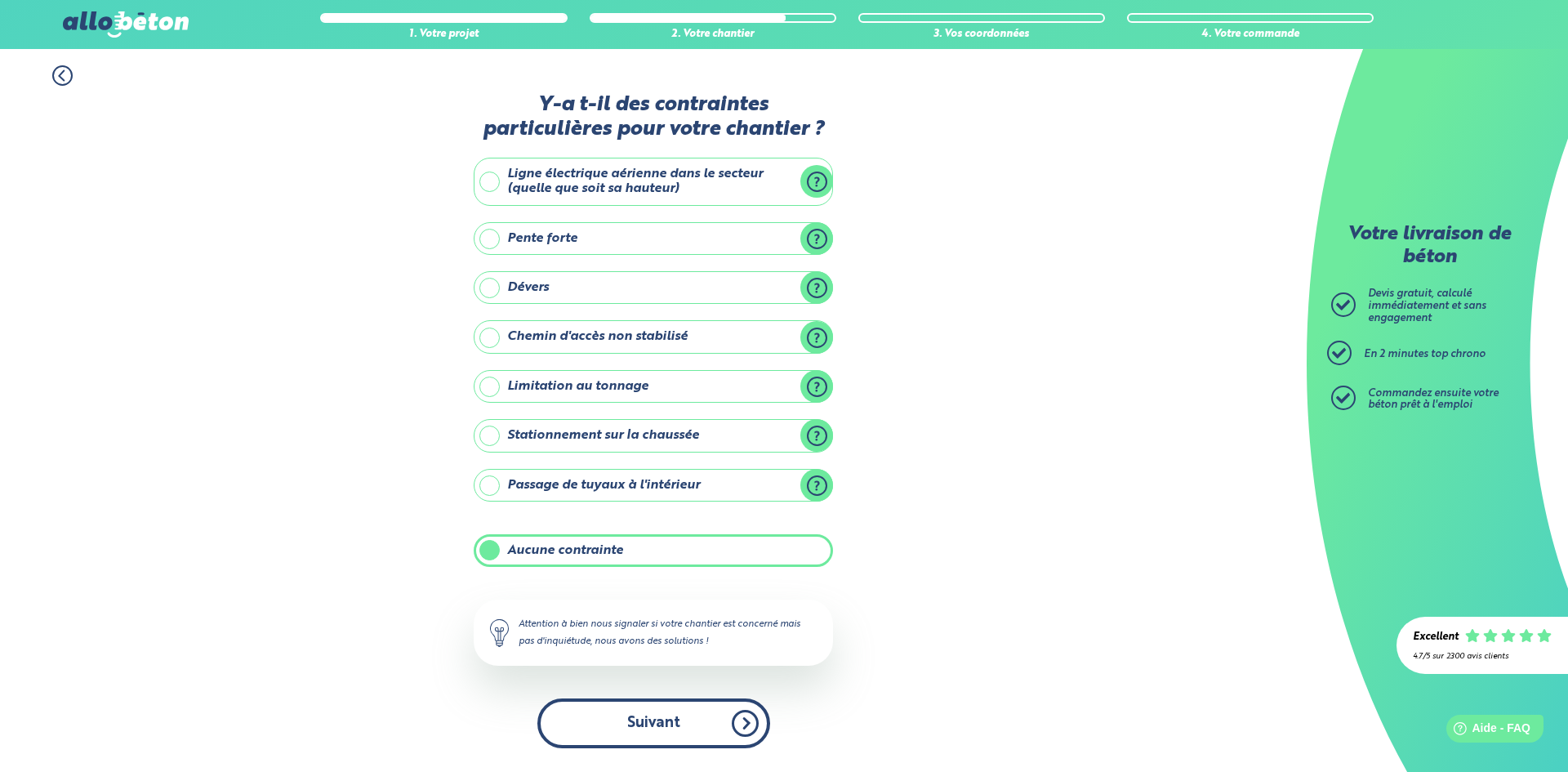
click at [690, 724] on button "Suivant" at bounding box center [653, 723] width 233 height 50
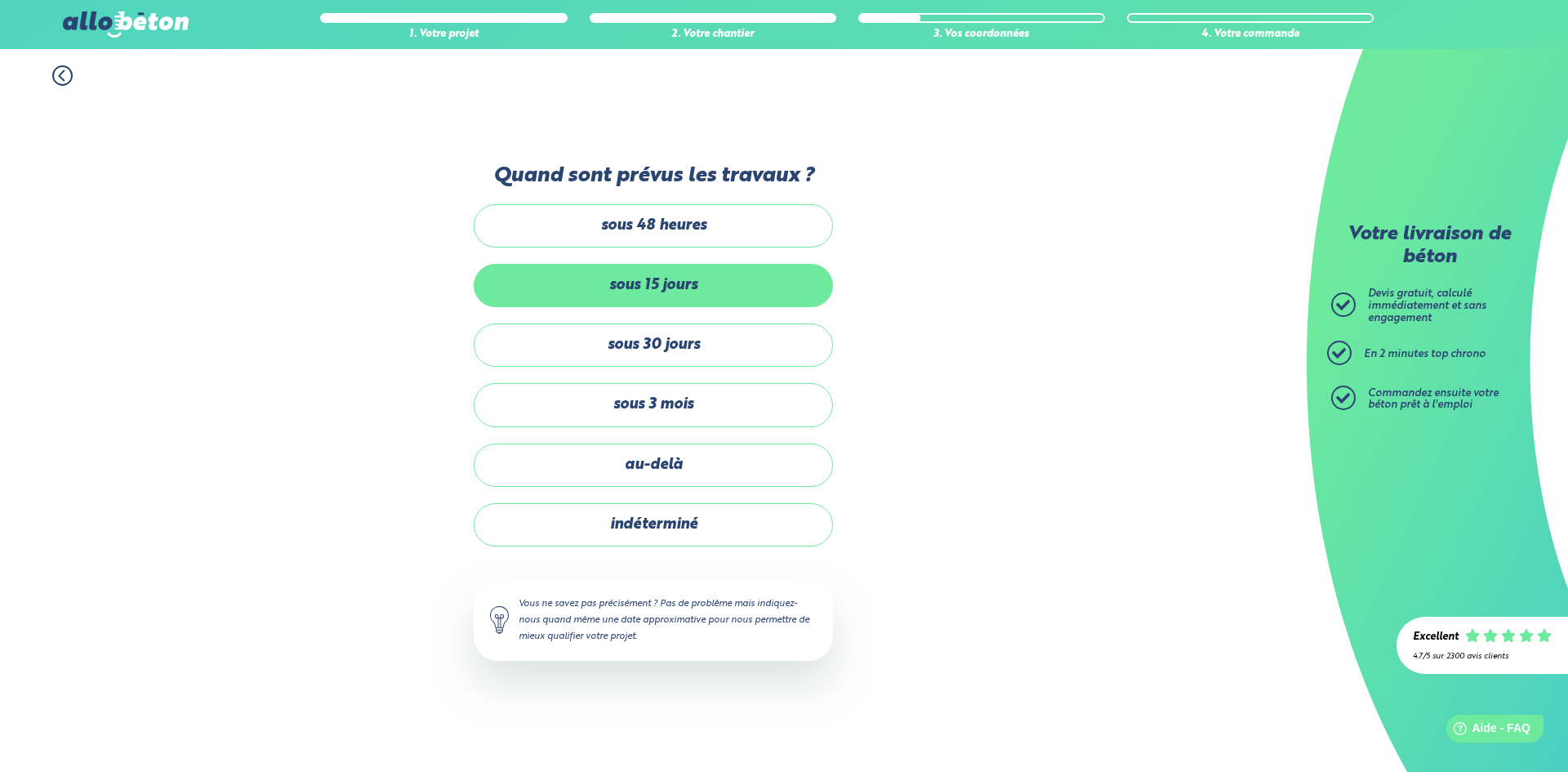
click at [734, 289] on label "sous 15 jours" at bounding box center [653, 285] width 360 height 43
click at [0, 0] on input "sous 15 jours" at bounding box center [0, 0] width 0 height 0
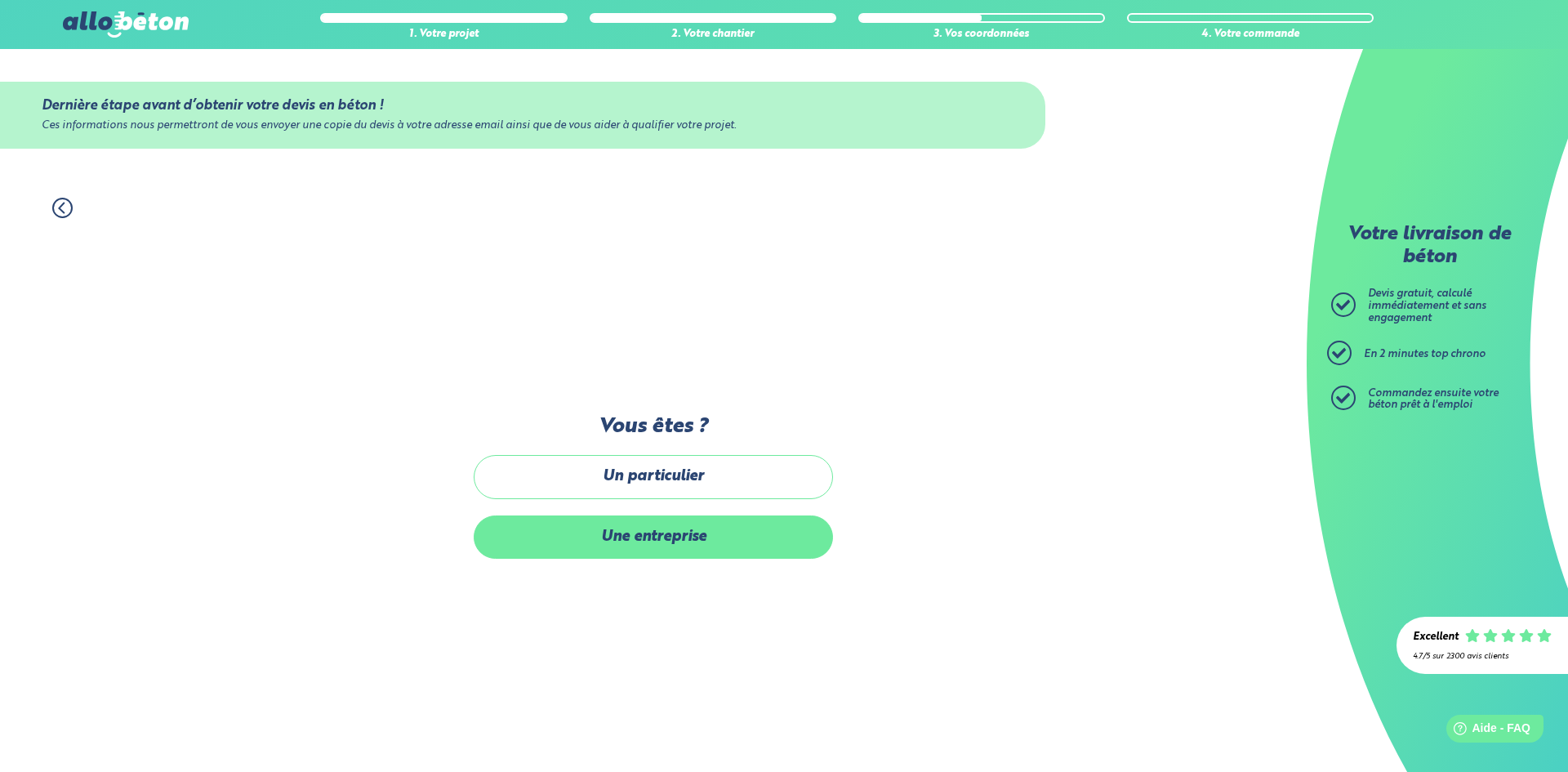
click at [716, 540] on label "Une entreprise" at bounding box center [653, 536] width 360 height 43
click at [0, 0] on input "Une entreprise" at bounding box center [0, 0] width 0 height 0
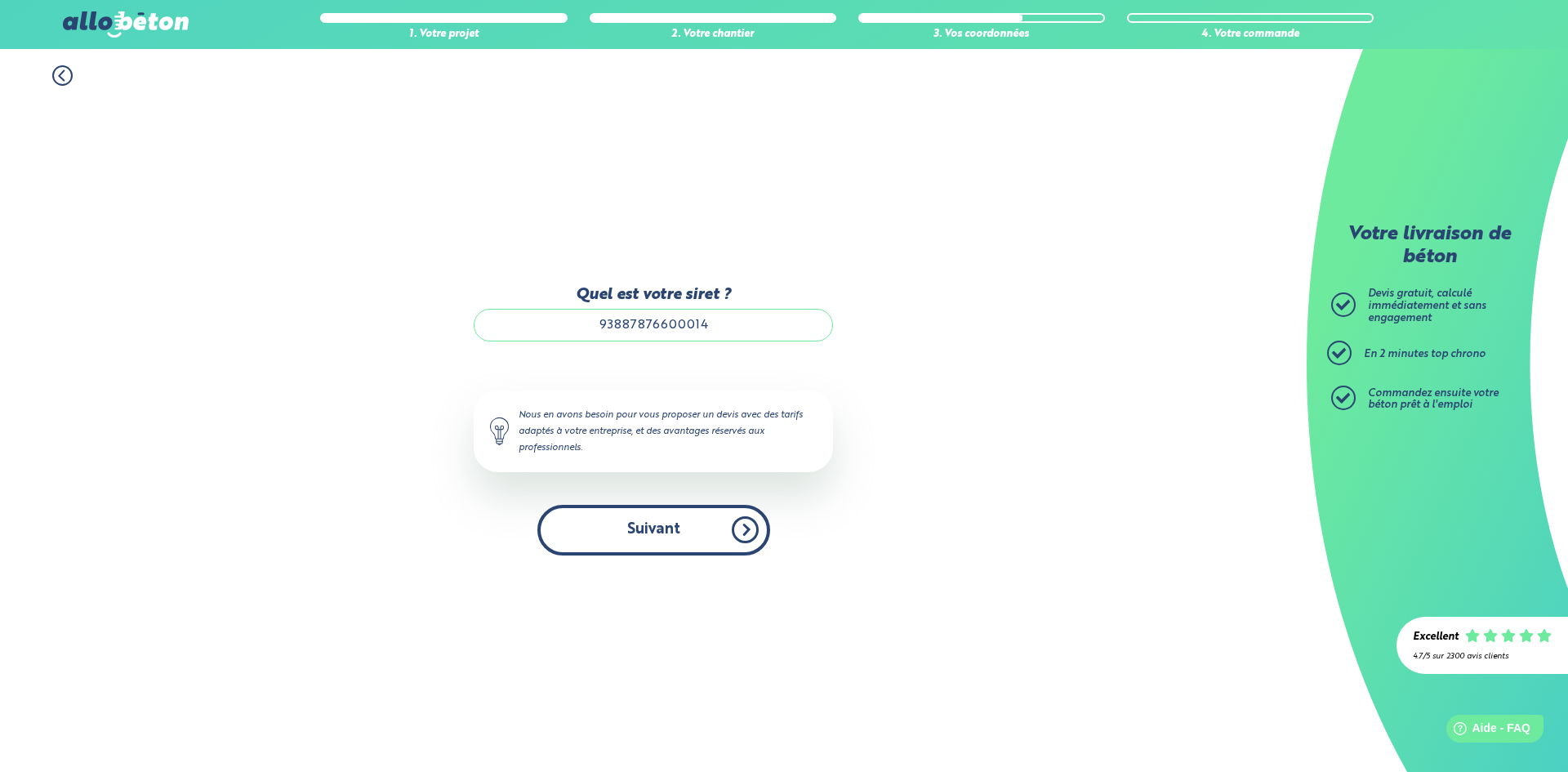
click at [666, 531] on button "Suivant" at bounding box center [653, 529] width 233 height 50
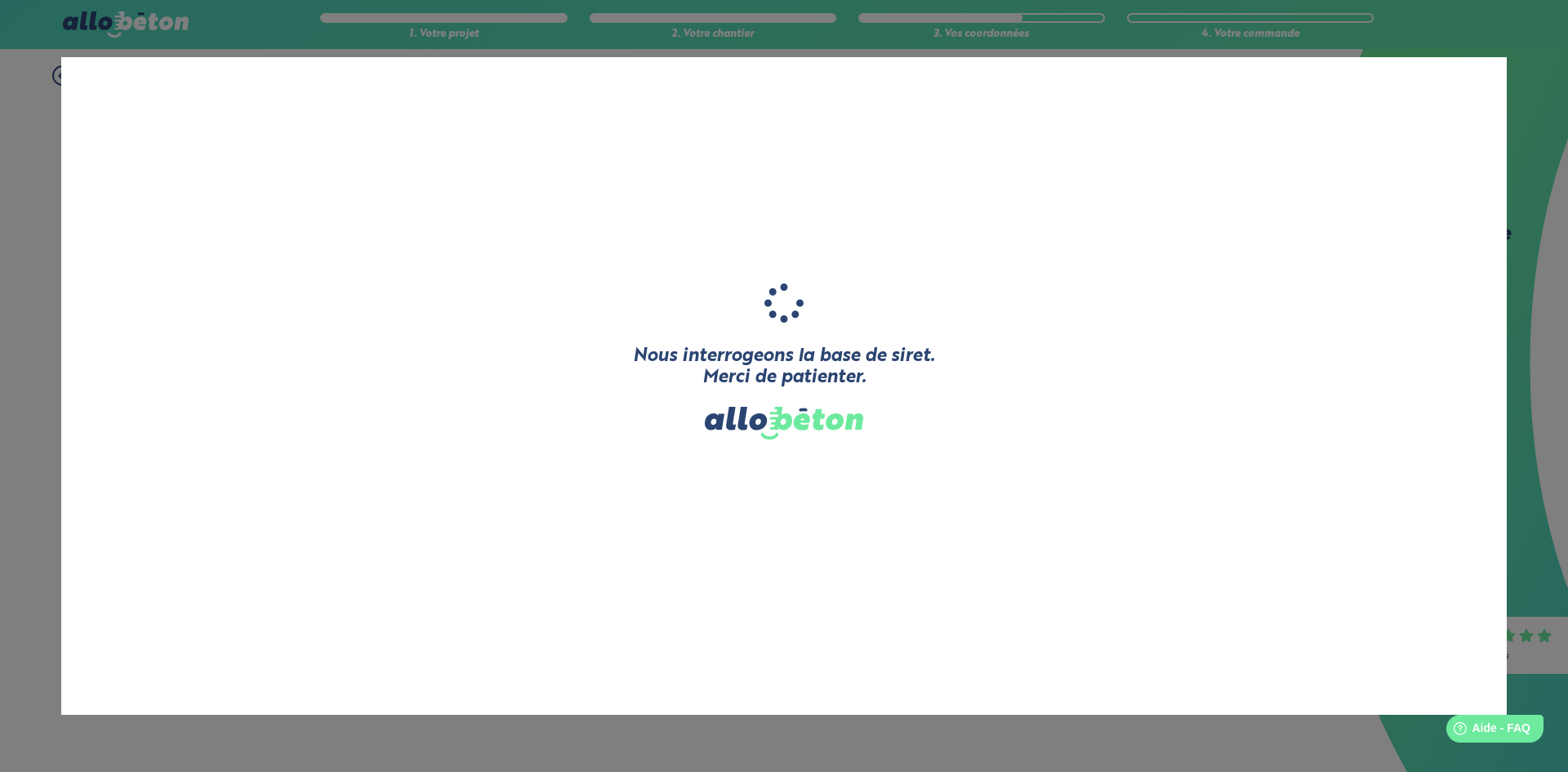
type input "L'ATELIER DES [PERSON_NAME]"
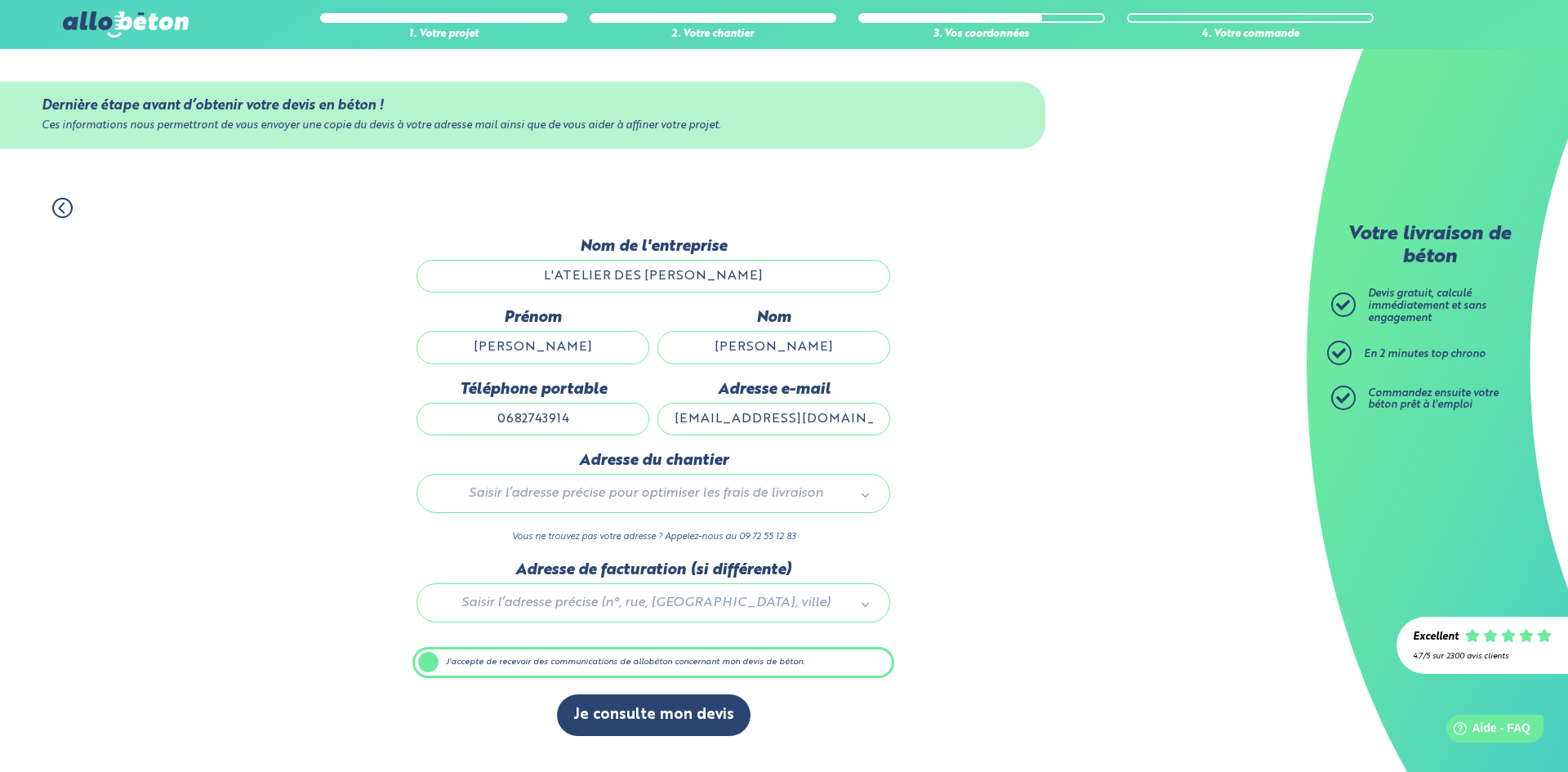
click at [642, 598] on div at bounding box center [653, 599] width 481 height 78
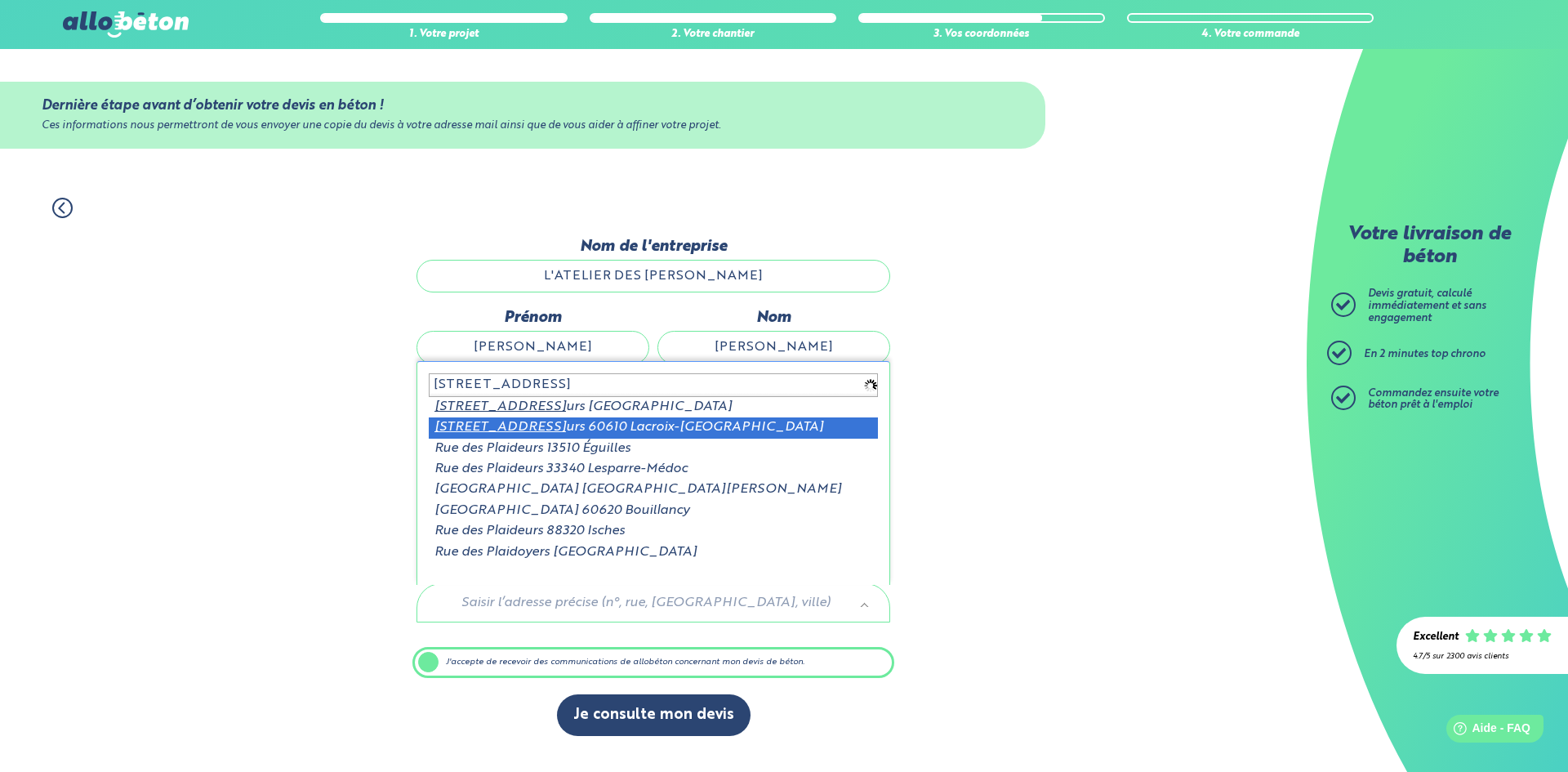
type input "[STREET_ADDRESS]"
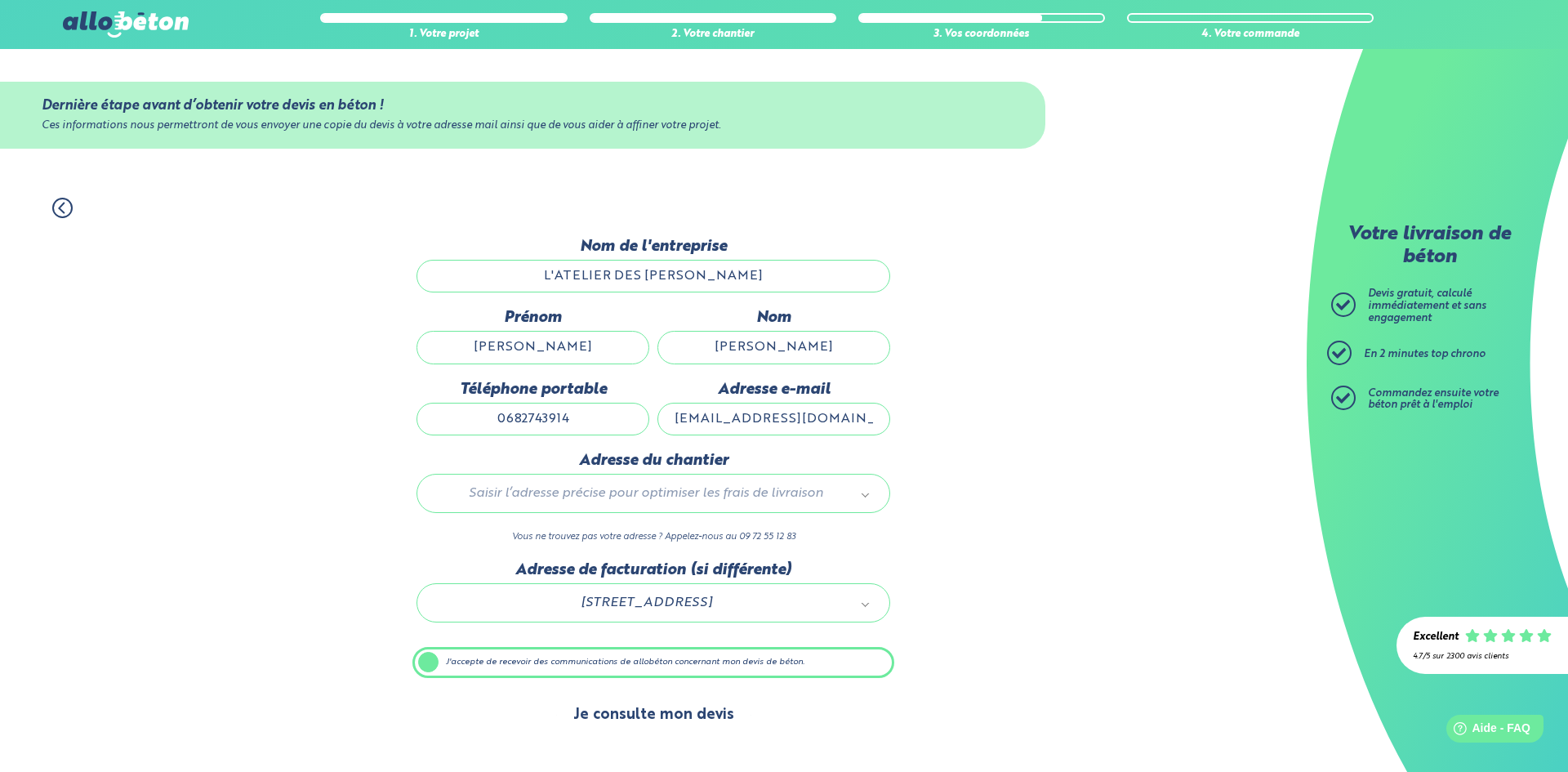
click at [707, 724] on button "Je consulte mon devis" at bounding box center [654, 714] width 194 height 41
click at [579, 418] on input "0682743914" at bounding box center [532, 419] width 233 height 33
click at [1042, 541] on div "1. Votre projet 2. Votre chantier 3. Vos coordonnées 4. Votre commande Dernière…" at bounding box center [653, 477] width 1306 height 591
click at [837, 345] on input "[PERSON_NAME]" at bounding box center [773, 347] width 233 height 33
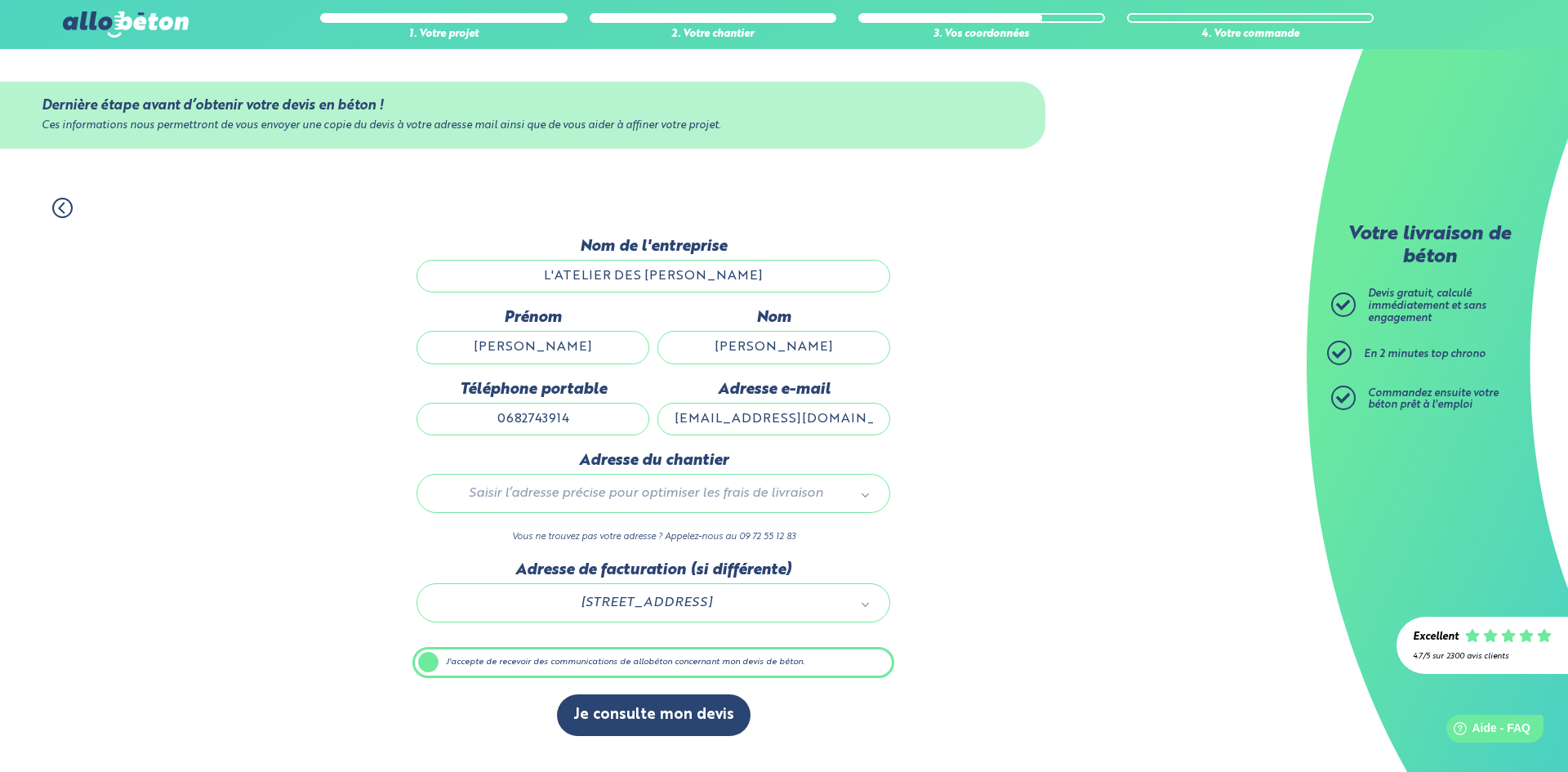
type input "[PERSON_NAME]"
click at [1010, 385] on div "1. Votre projet 2. Votre chantier 3. Vos coordonnées 4. Votre commande Dernière…" at bounding box center [653, 477] width 1306 height 591
click at [422, 657] on label "J'accepte de recevoir des communications de allobéton concernant mon devis de b…" at bounding box center [653, 662] width 481 height 31
click at [0, 0] on input "J'accepte de recevoir des communications de allobéton concernant mon devis de b…" at bounding box center [0, 0] width 0 height 0
click at [54, 206] on circle at bounding box center [62, 208] width 19 height 19
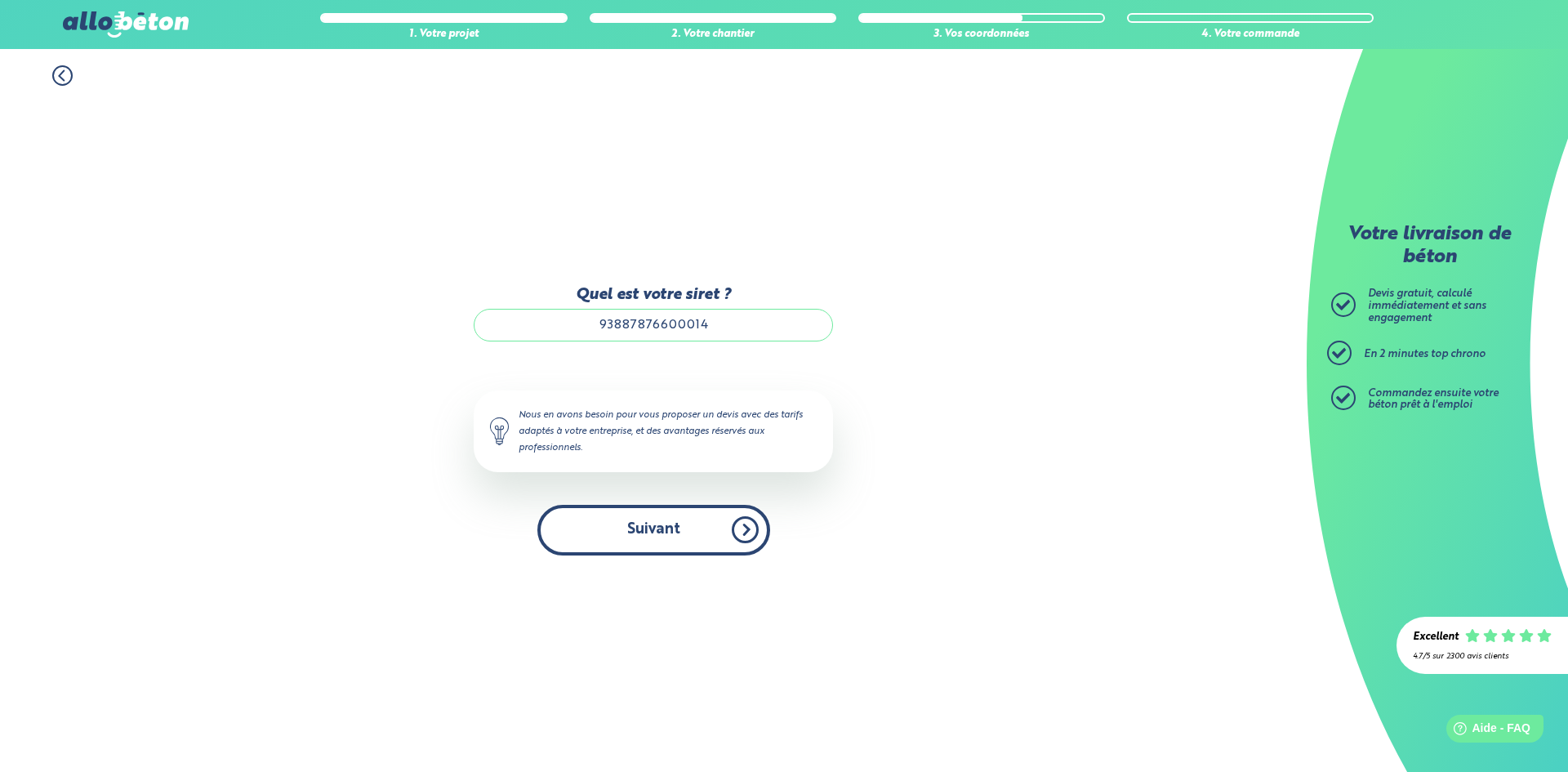
click at [631, 521] on button "Suivant" at bounding box center [653, 529] width 233 height 50
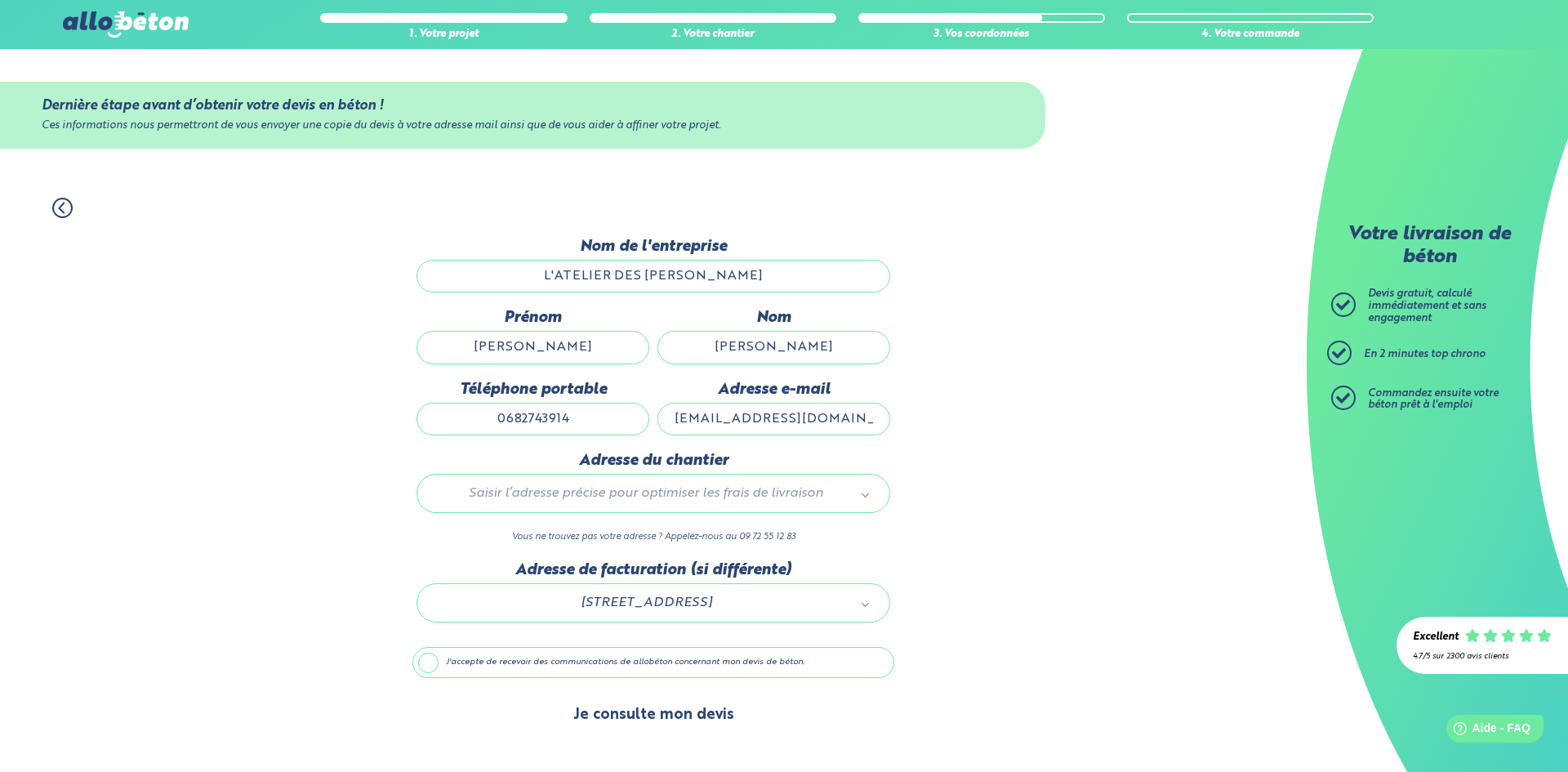
click at [713, 719] on button "Je consulte mon devis" at bounding box center [654, 714] width 194 height 41
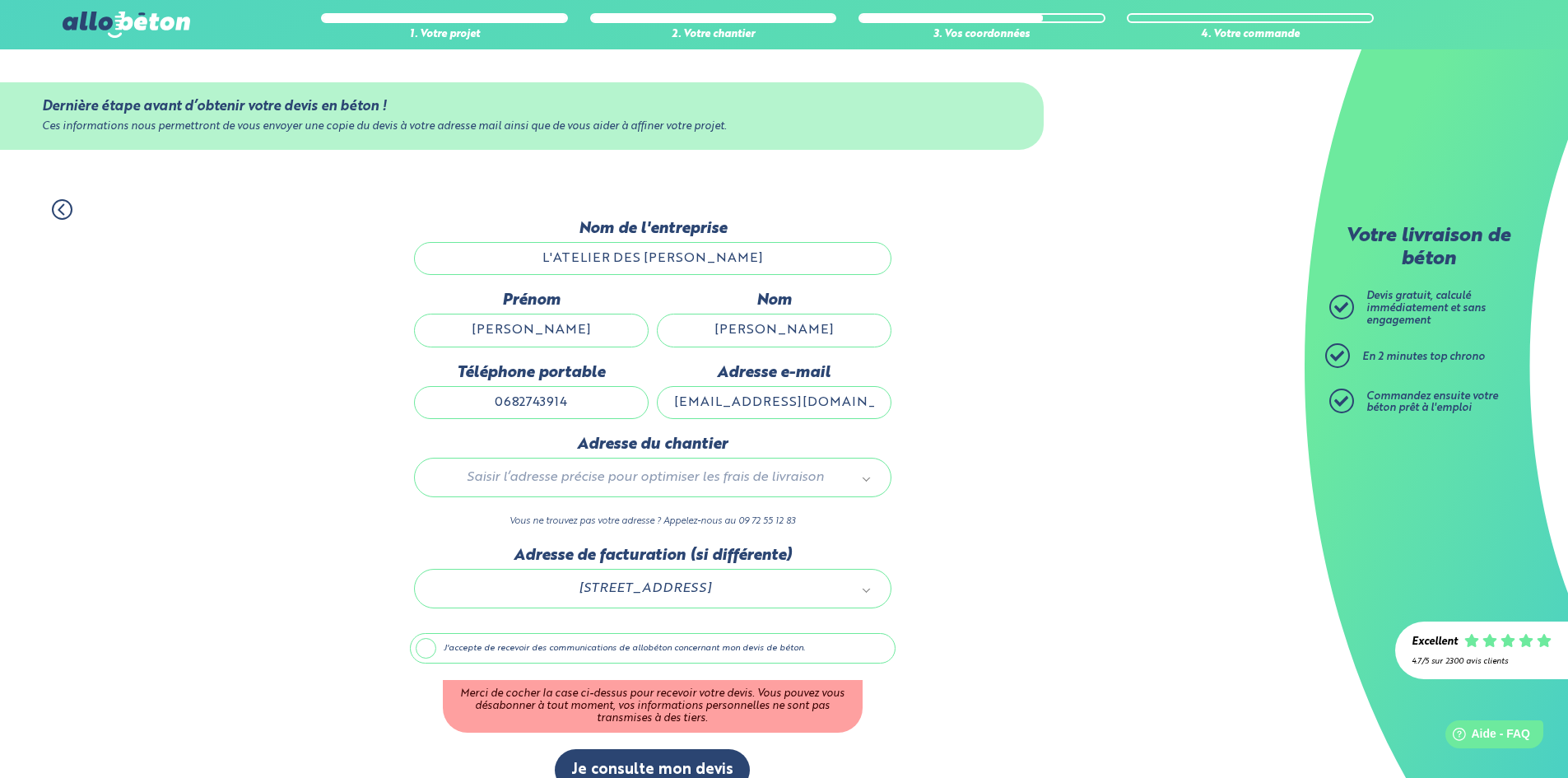
click at [427, 650] on label "J'accepte de recevoir des communications de allobéton concernant mon devis de b…" at bounding box center [653, 648] width 485 height 31
click at [0, 0] on input "J'accepte de recevoir des communications de allobéton concernant mon devis de b…" at bounding box center [0, 0] width 0 height 0
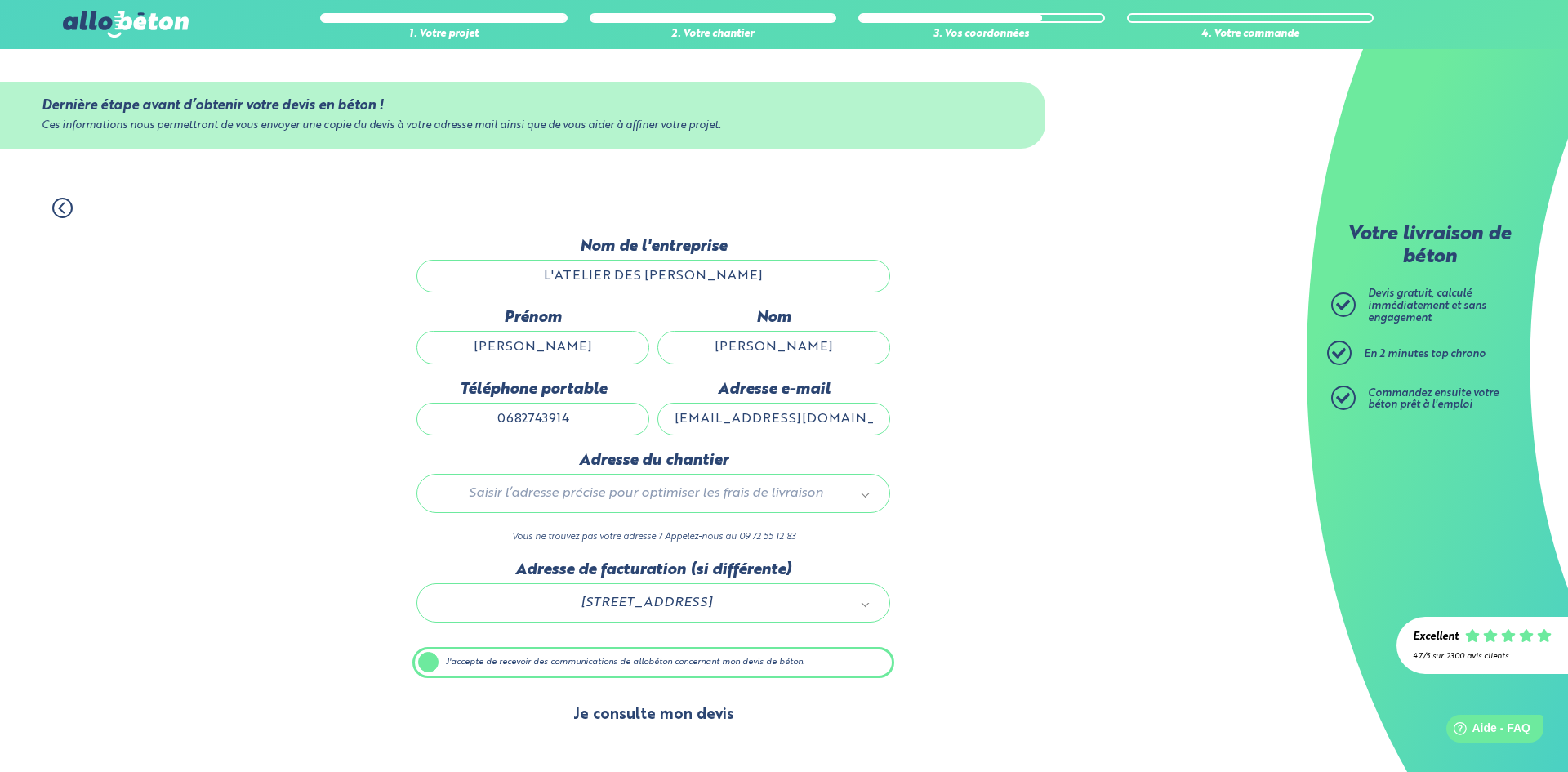
click at [708, 715] on button "Je consulte mon devis" at bounding box center [654, 714] width 194 height 41
click at [69, 199] on icon at bounding box center [61, 207] width 20 height 20
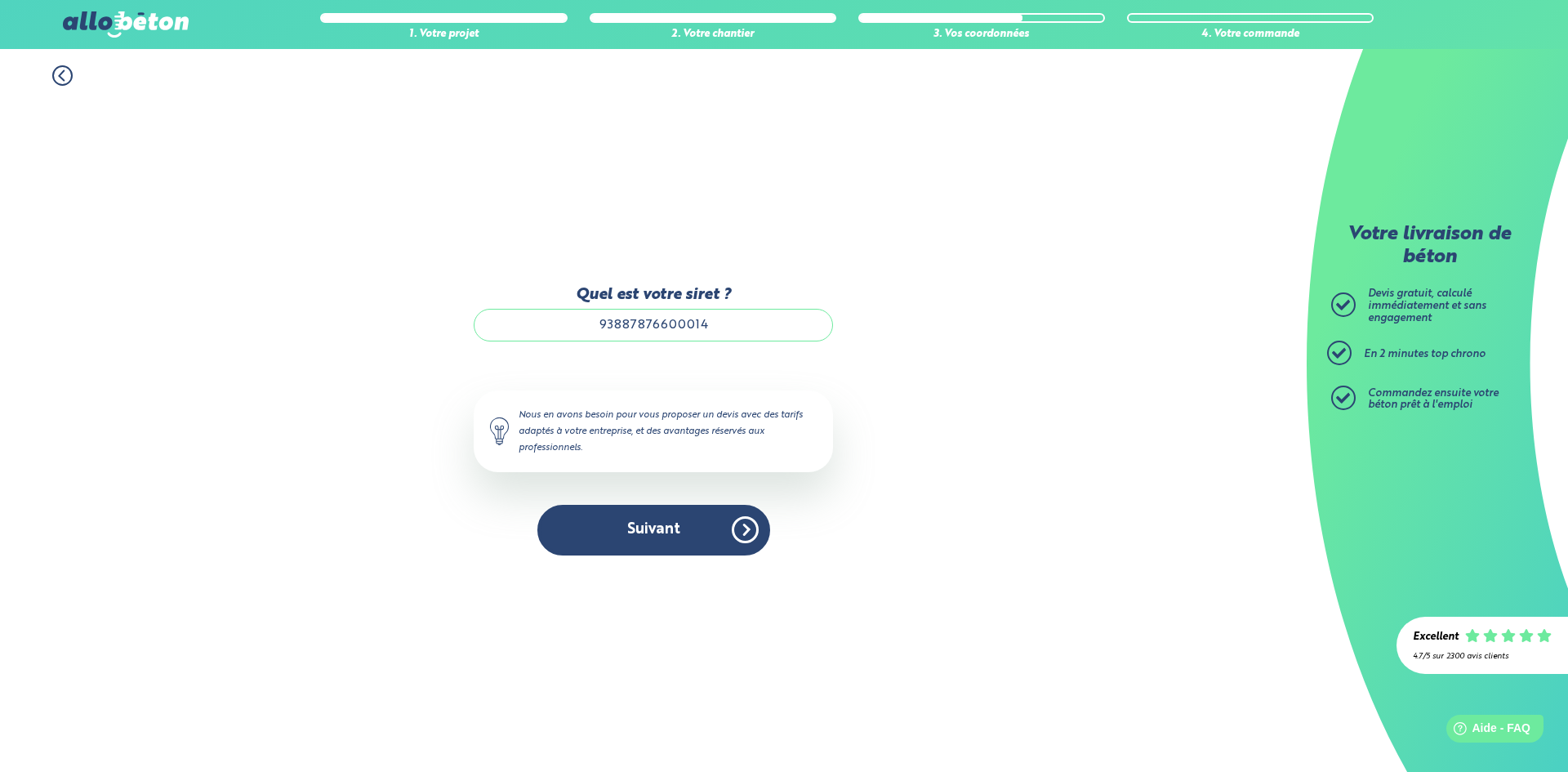
click at [44, 84] on div "1. Votre projet 2. Votre chantier 3. Vos coordonnées 4. Votre commande" at bounding box center [653, 67] width 1306 height 36
drag, startPoint x: 47, startPoint y: 80, endPoint x: 56, endPoint y: 74, distance: 10.8
click at [50, 79] on div "1. Votre projet 2. Votre chantier 3. Vos coordonnées 4. Votre commande" at bounding box center [653, 67] width 1306 height 36
click at [56, 74] on icon at bounding box center [61, 75] width 20 height 20
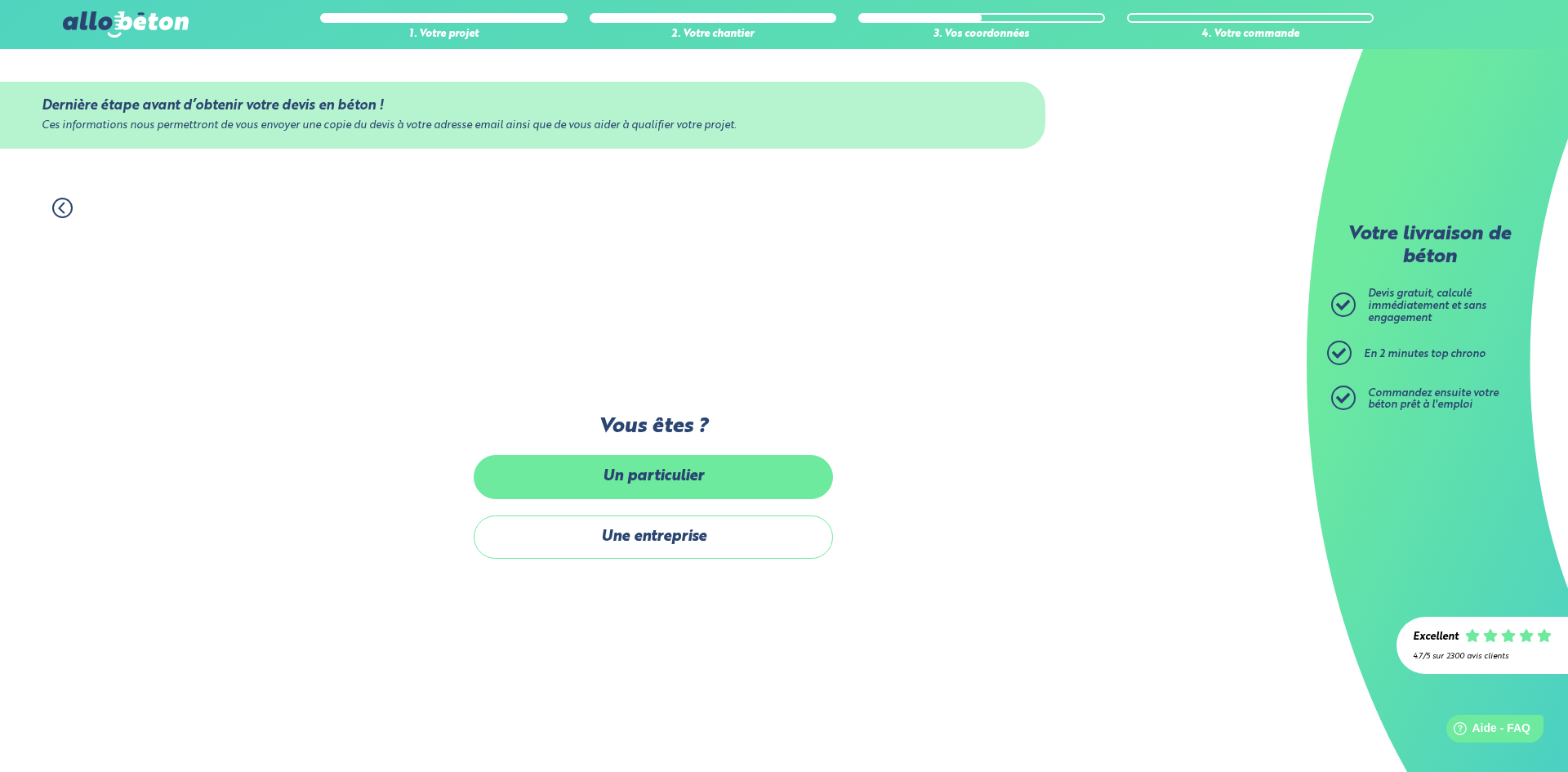
click at [721, 467] on label "Un particulier" at bounding box center [653, 476] width 360 height 43
click at [0, 0] on input "Un particulier" at bounding box center [0, 0] width 0 height 0
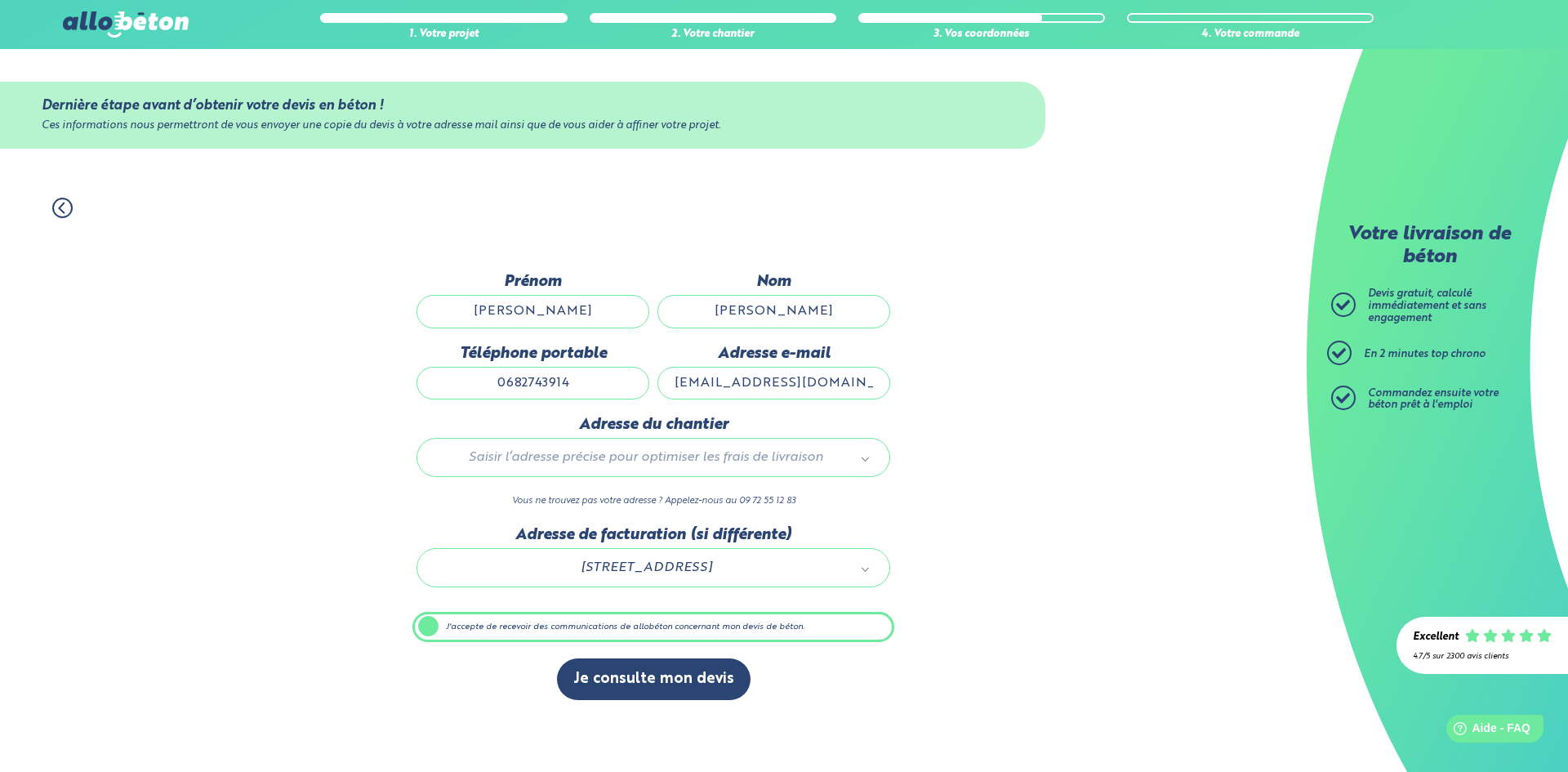
click at [781, 386] on input "[EMAIL_ADDRESS][DOMAIN_NAME]" at bounding box center [773, 383] width 233 height 33
click at [720, 681] on button "Je consulte mon devis" at bounding box center [654, 678] width 194 height 41
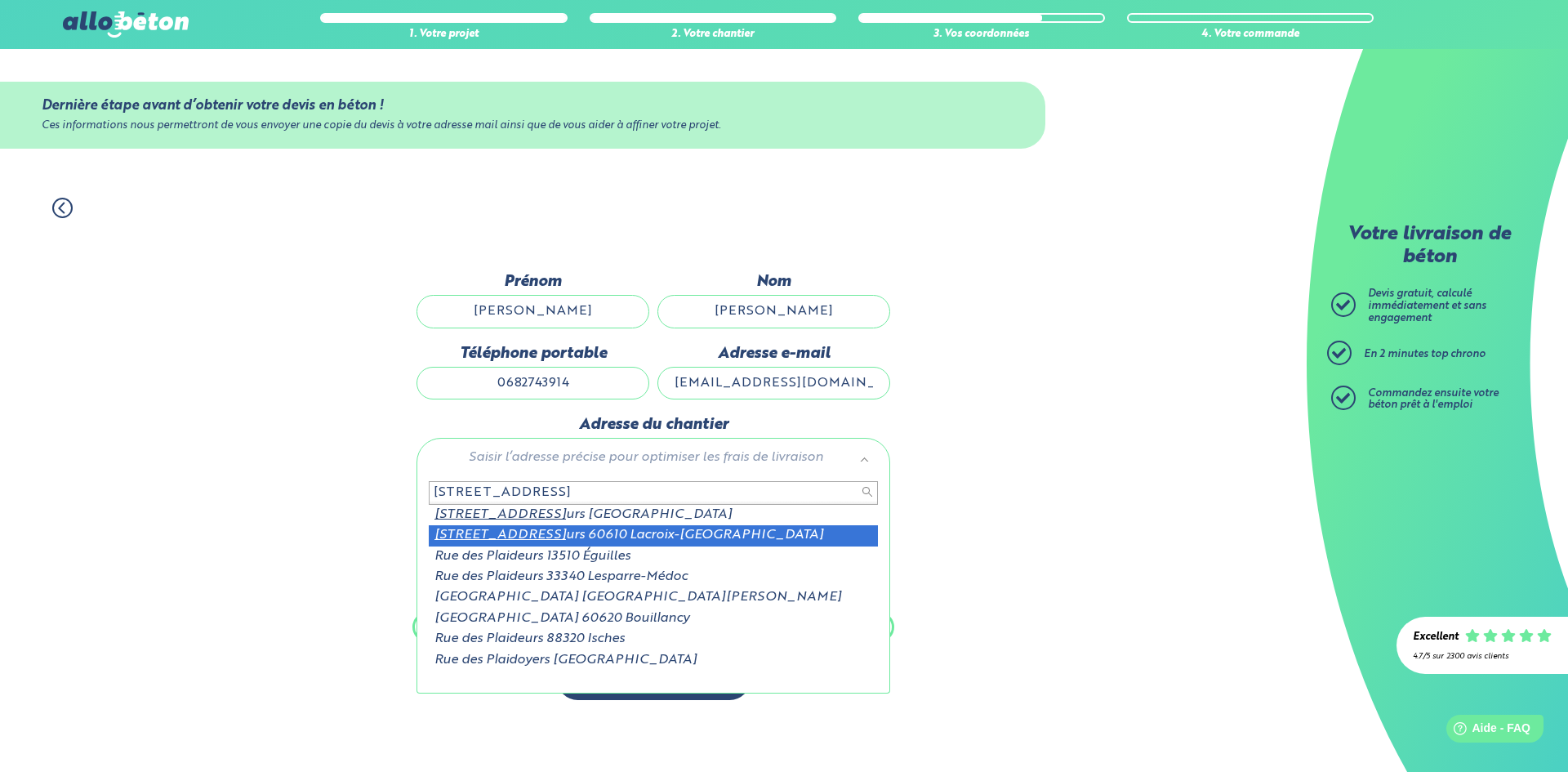
type input "[STREET_ADDRESS]"
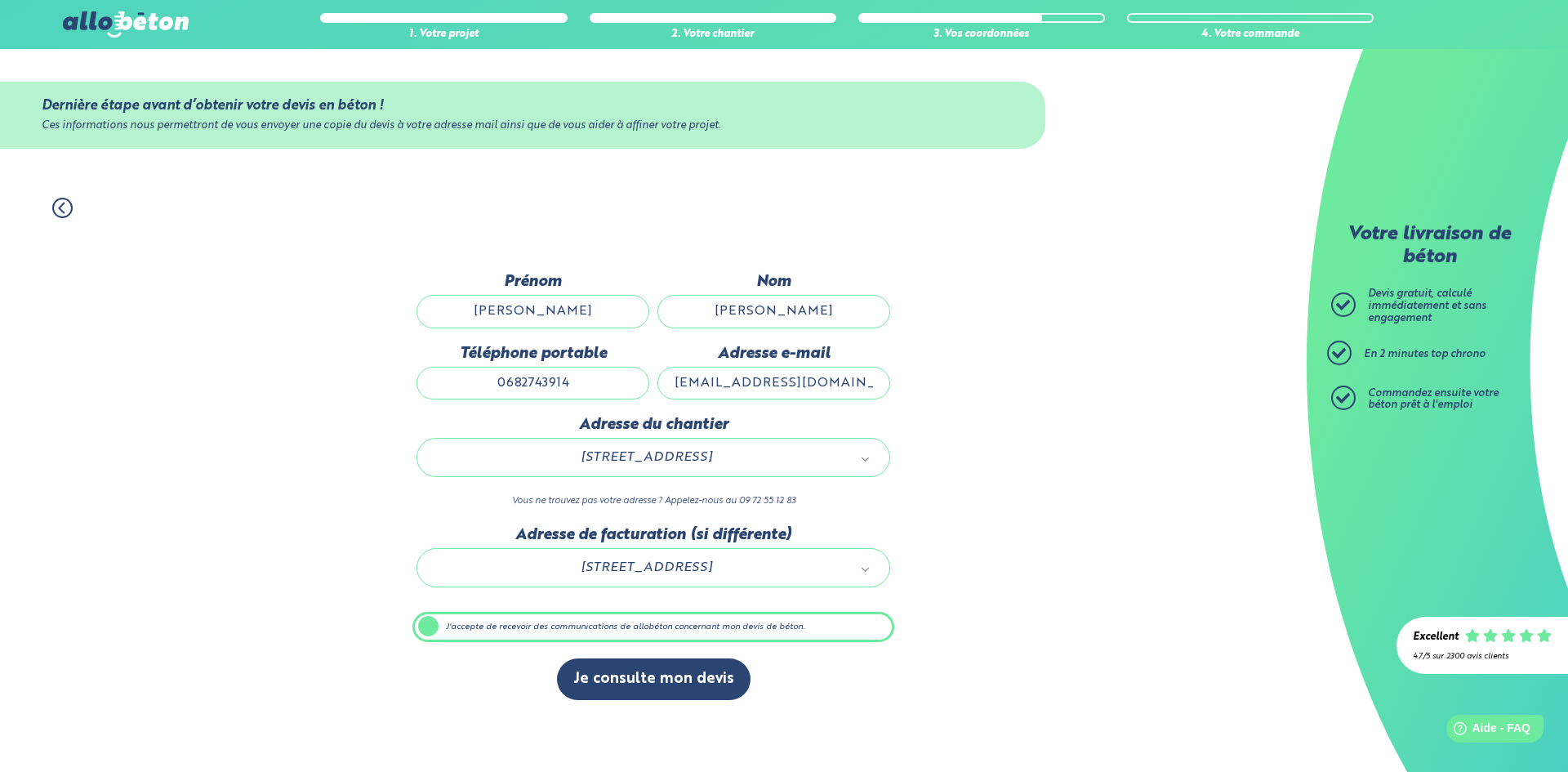
drag, startPoint x: 914, startPoint y: 464, endPoint x: 893, endPoint y: 481, distance: 27.0
click at [914, 464] on div "1. Votre projet 2. Votre chantier 3. Vos coordonnées 4. Votre commande Dernière…" at bounding box center [653, 477] width 1306 height 591
click at [653, 688] on button "Je consulte mon devis" at bounding box center [654, 678] width 194 height 41
click at [1157, 528] on div "1. Votre projet 2. Votre chantier 3. Vos coordonnées 4. Votre commande Dernière…" at bounding box center [653, 477] width 1306 height 591
